Goal: Information Seeking & Learning: Learn about a topic

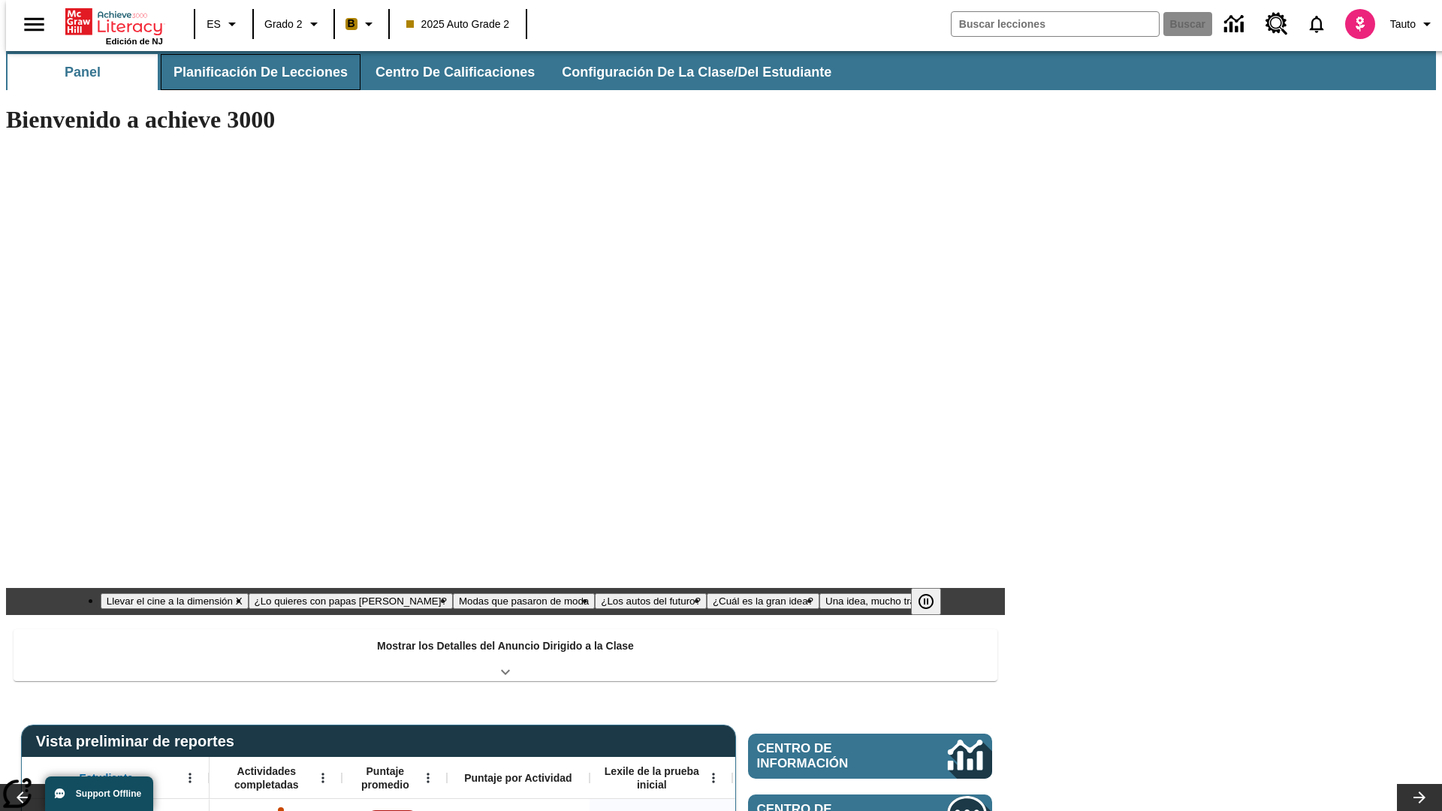
click at [252, 72] on button "Planificación de lecciones" at bounding box center [261, 72] width 200 height 36
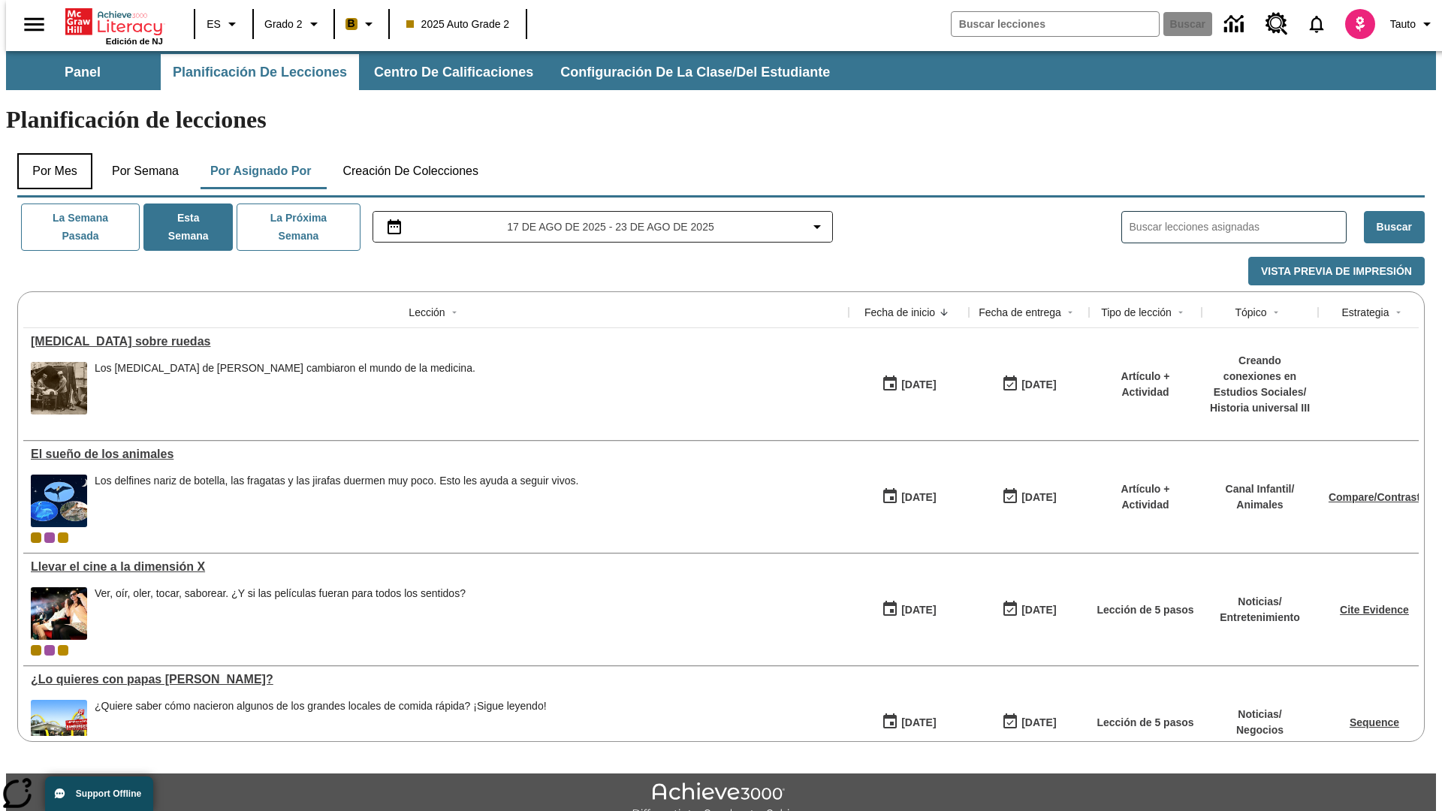
click at [49, 153] on button "Por mes" at bounding box center [54, 171] width 75 height 36
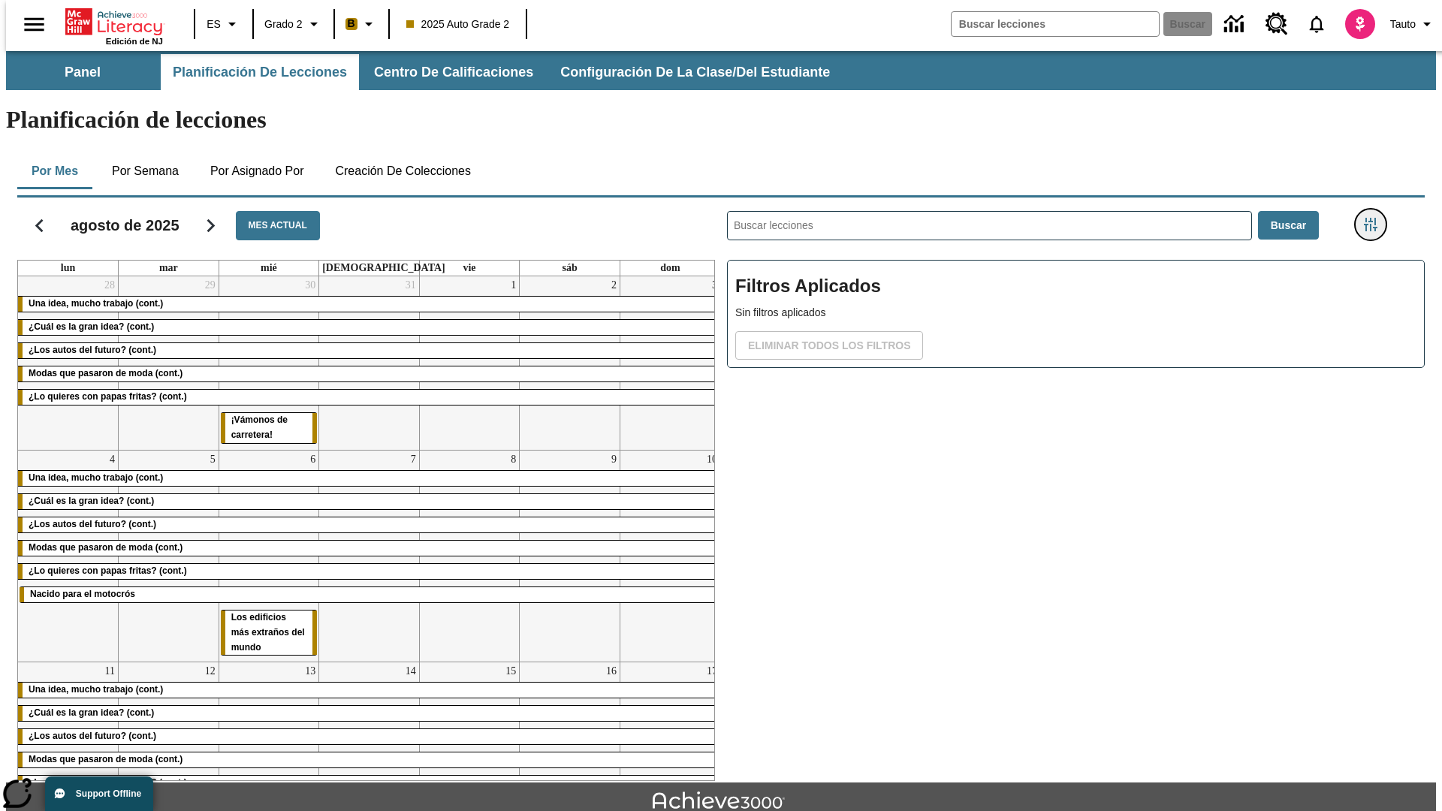
click at [1375, 218] on icon "Menú lateral de filtros" at bounding box center [1371, 225] width 14 height 14
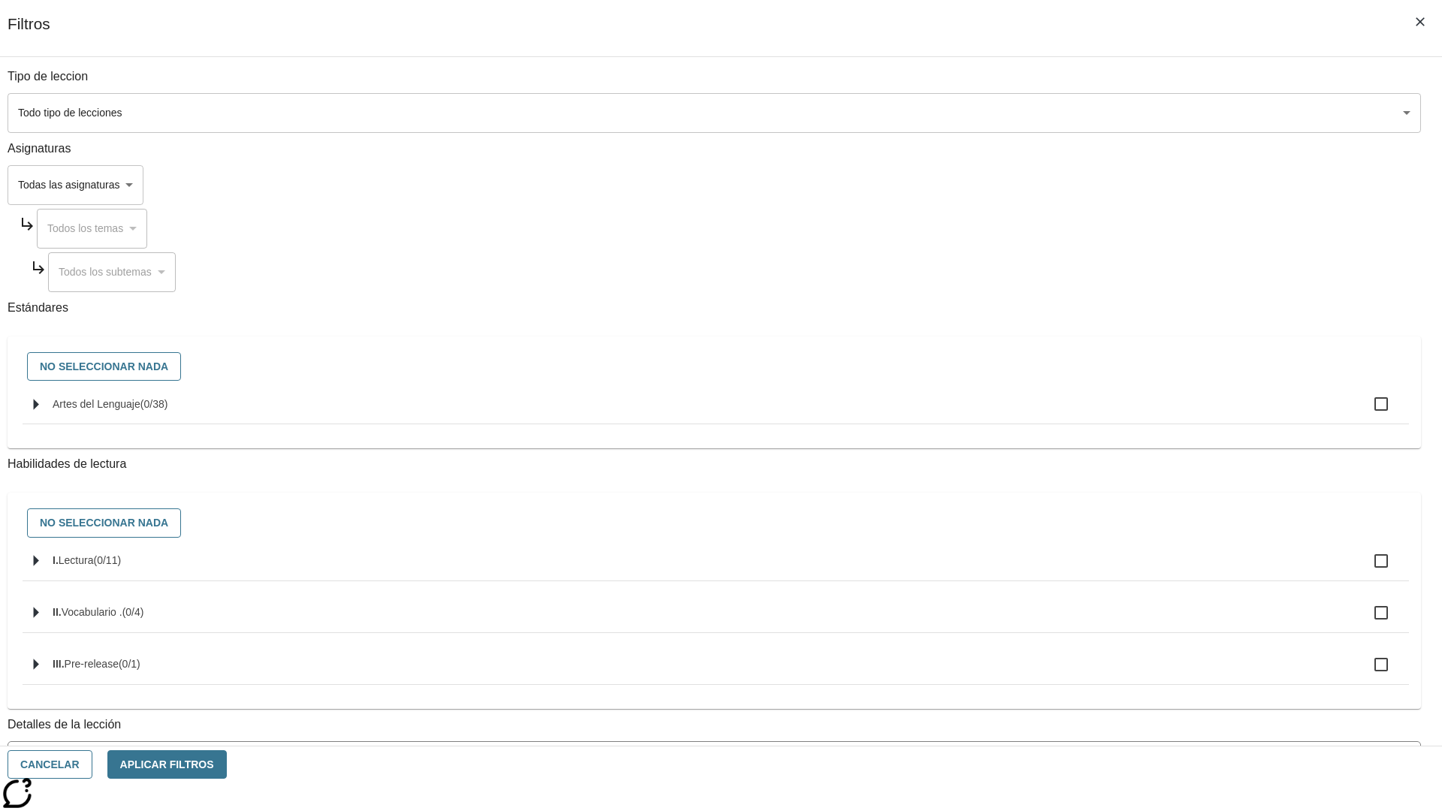
click at [1081, 113] on body "[MEDICAL_DATA] al contenido principal Edición de NJ ES Grado 2 B 2025 Auto Grad…" at bounding box center [721, 465] width 1430 height 828
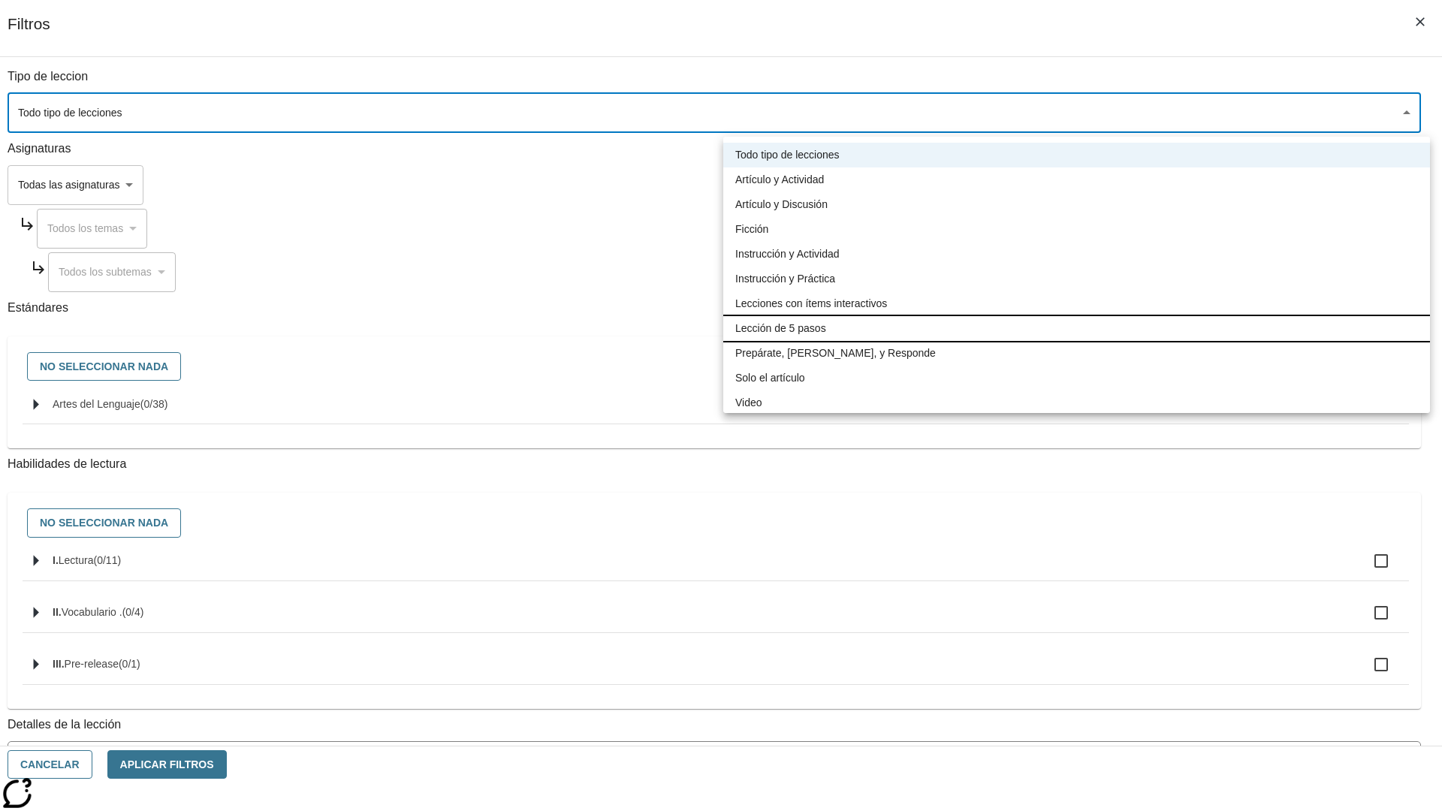
click at [1076, 328] on li "Lección de 5 pasos" at bounding box center [1076, 328] width 707 height 25
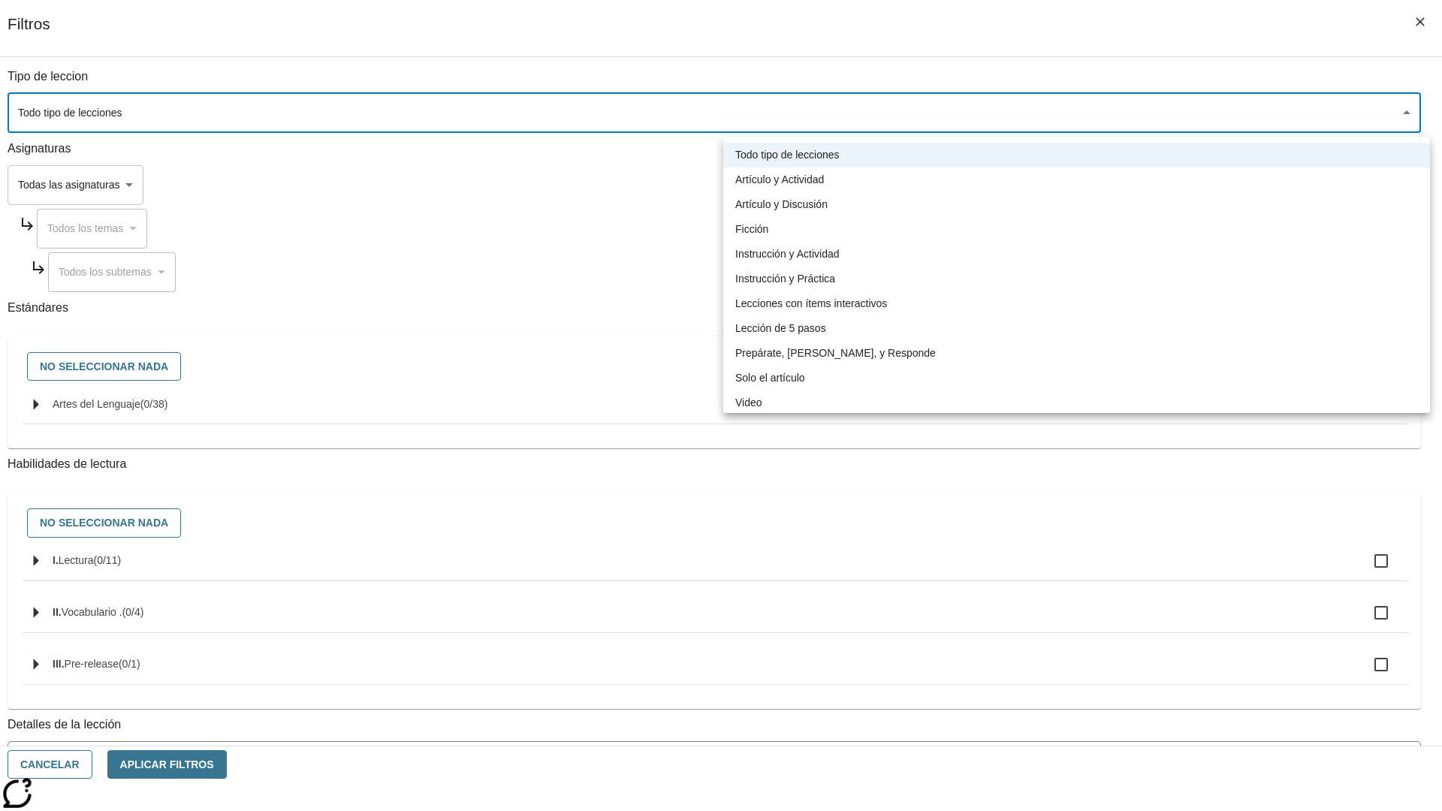
type input "1"
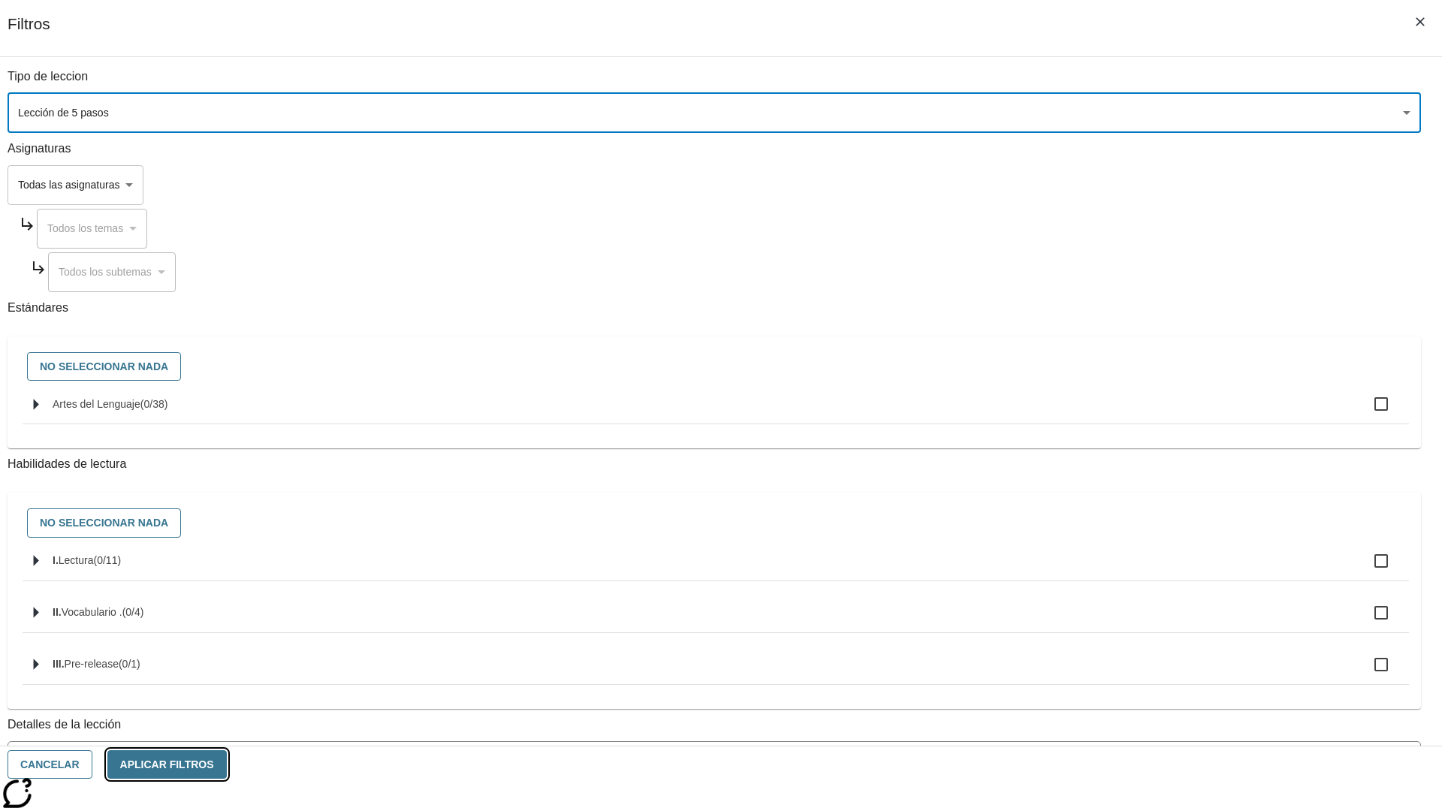
click at [227, 764] on button "Aplicar Filtros" at bounding box center [166, 764] width 119 height 29
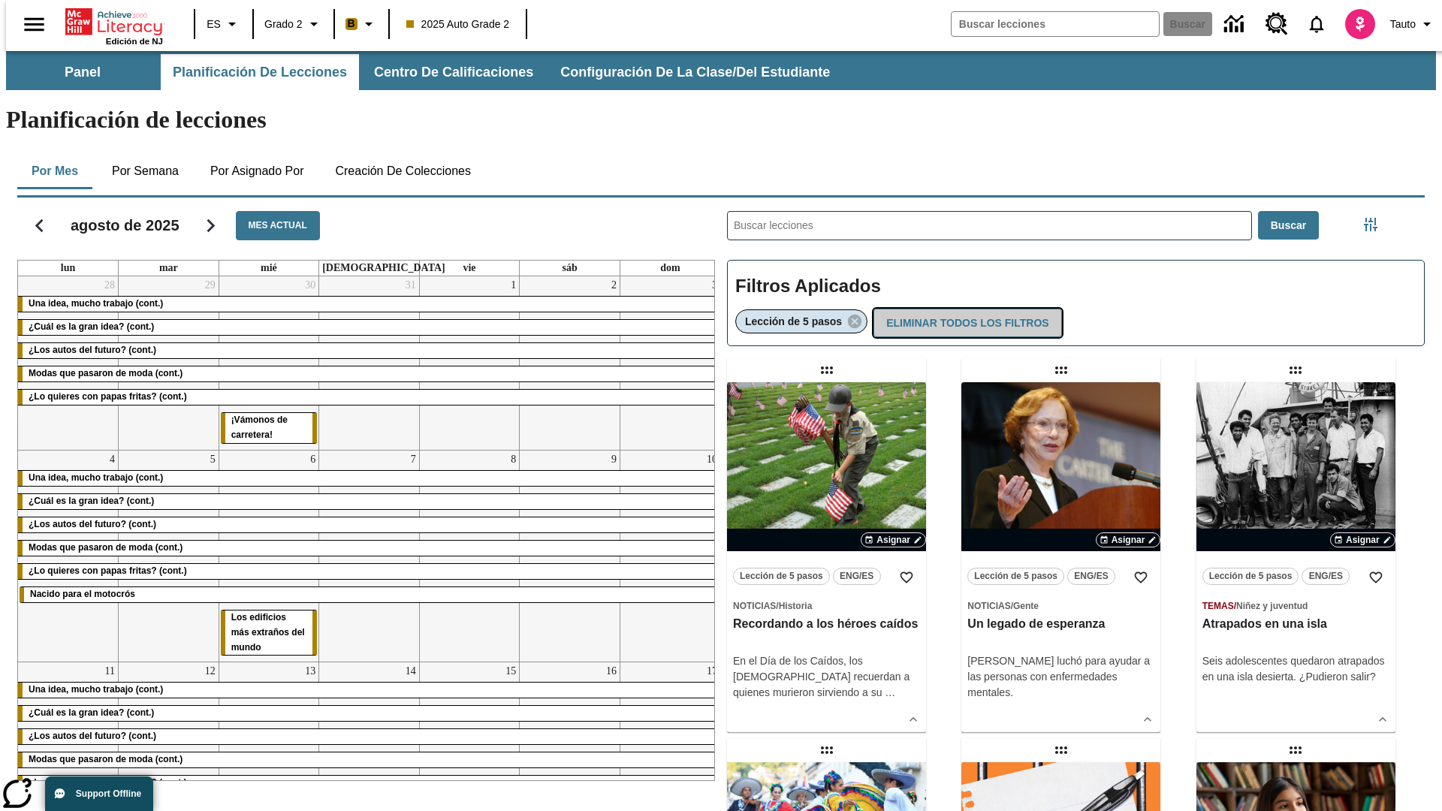
click at [964, 309] on button "Eliminar todos los filtros" at bounding box center [967, 323] width 188 height 29
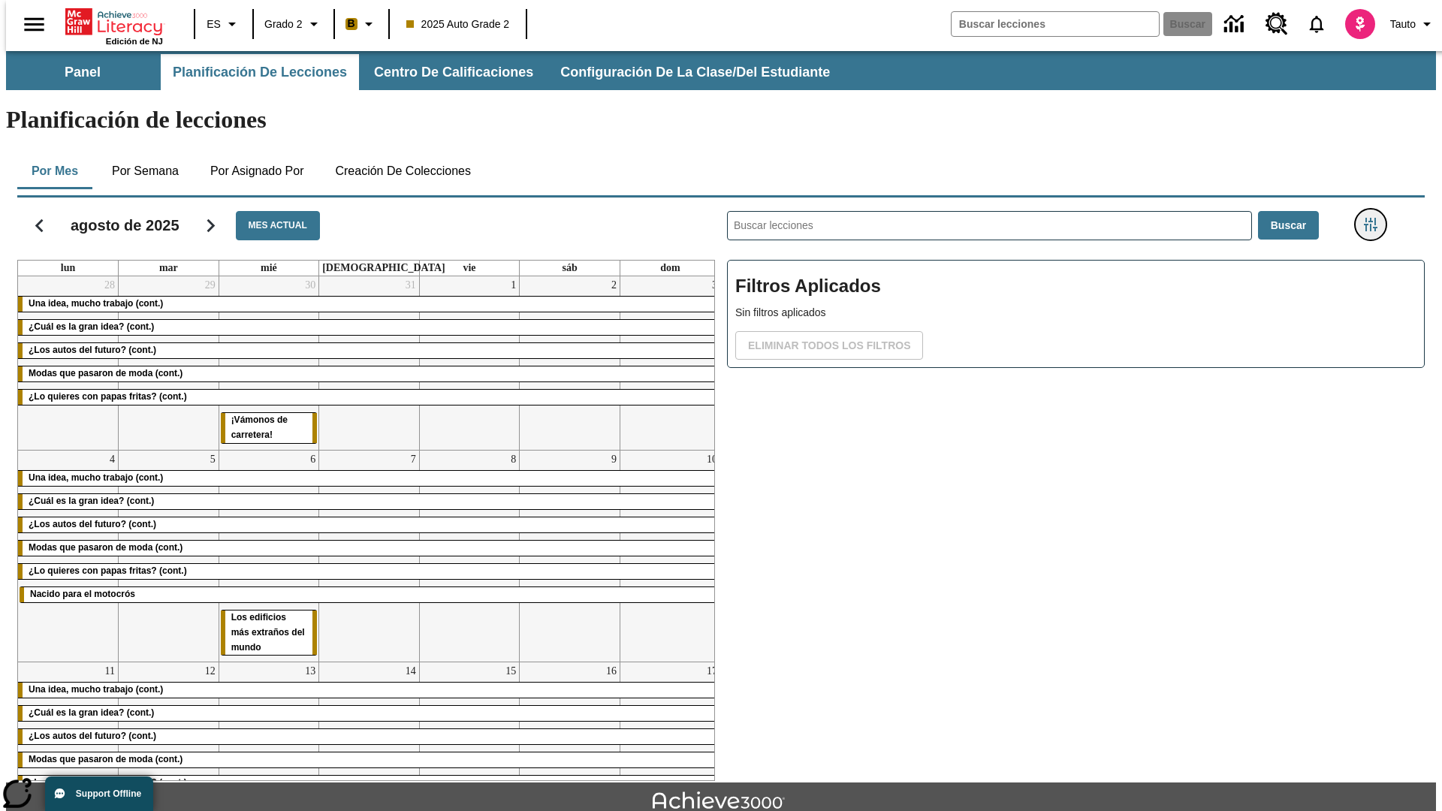
click at [1375, 218] on icon "Menú lateral de filtros" at bounding box center [1371, 225] width 14 height 14
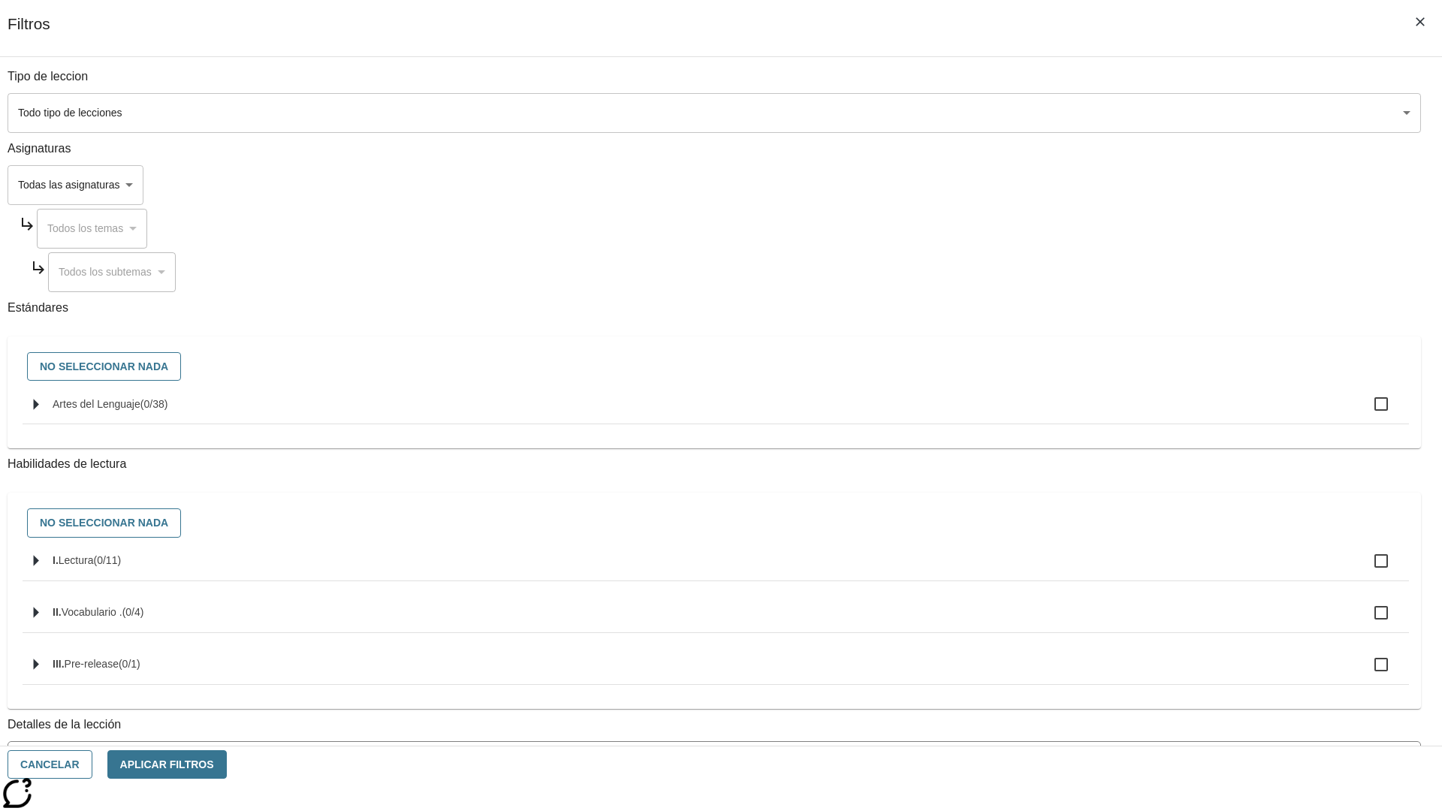
click at [1081, 185] on body "[MEDICAL_DATA] al contenido principal Edición de NJ ES Grado 2 B 2025 Auto Grad…" at bounding box center [721, 465] width 1430 height 828
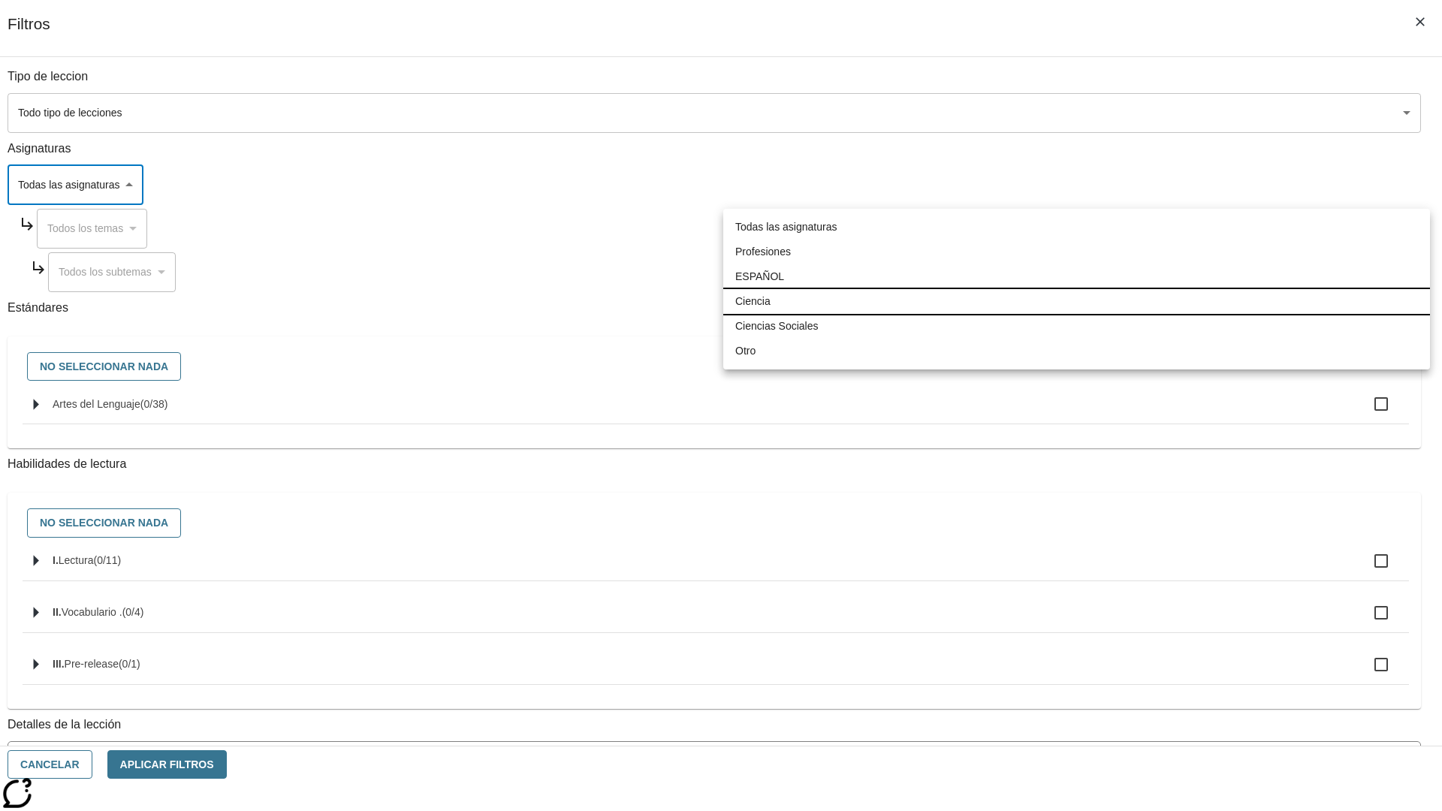
click at [1076, 301] on li "Ciencia" at bounding box center [1076, 301] width 707 height 25
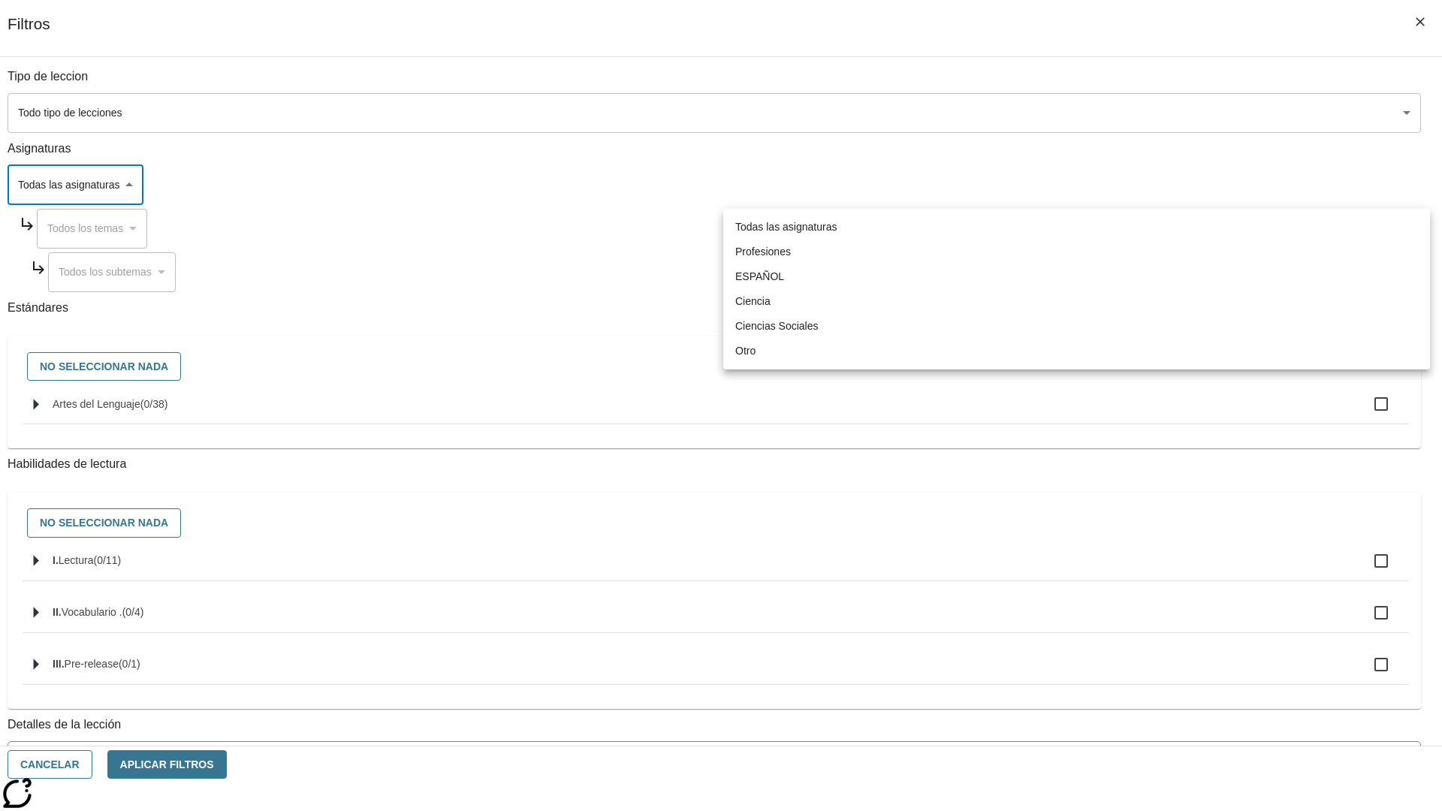
type input "2"
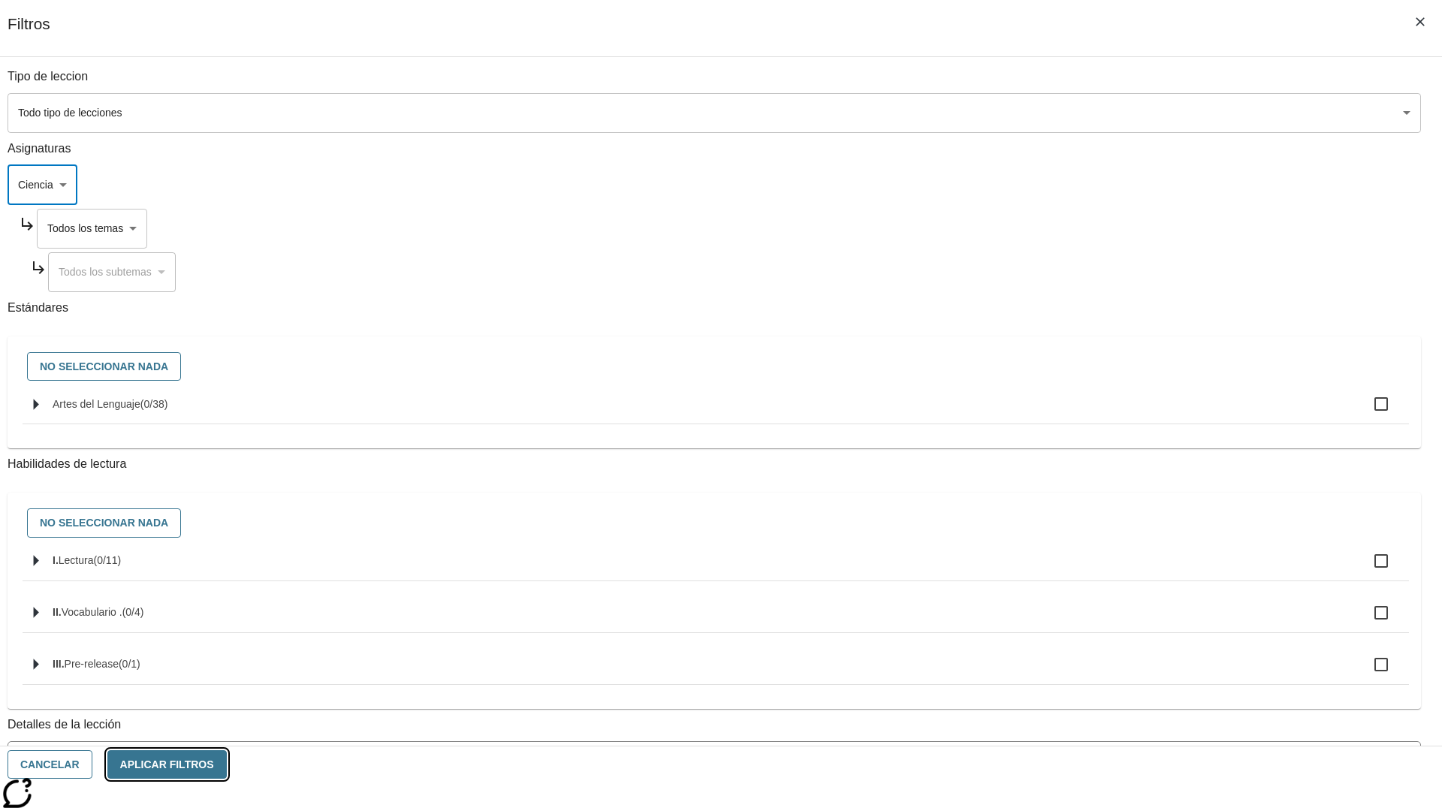
click at [227, 764] on button "Aplicar Filtros" at bounding box center [166, 764] width 119 height 29
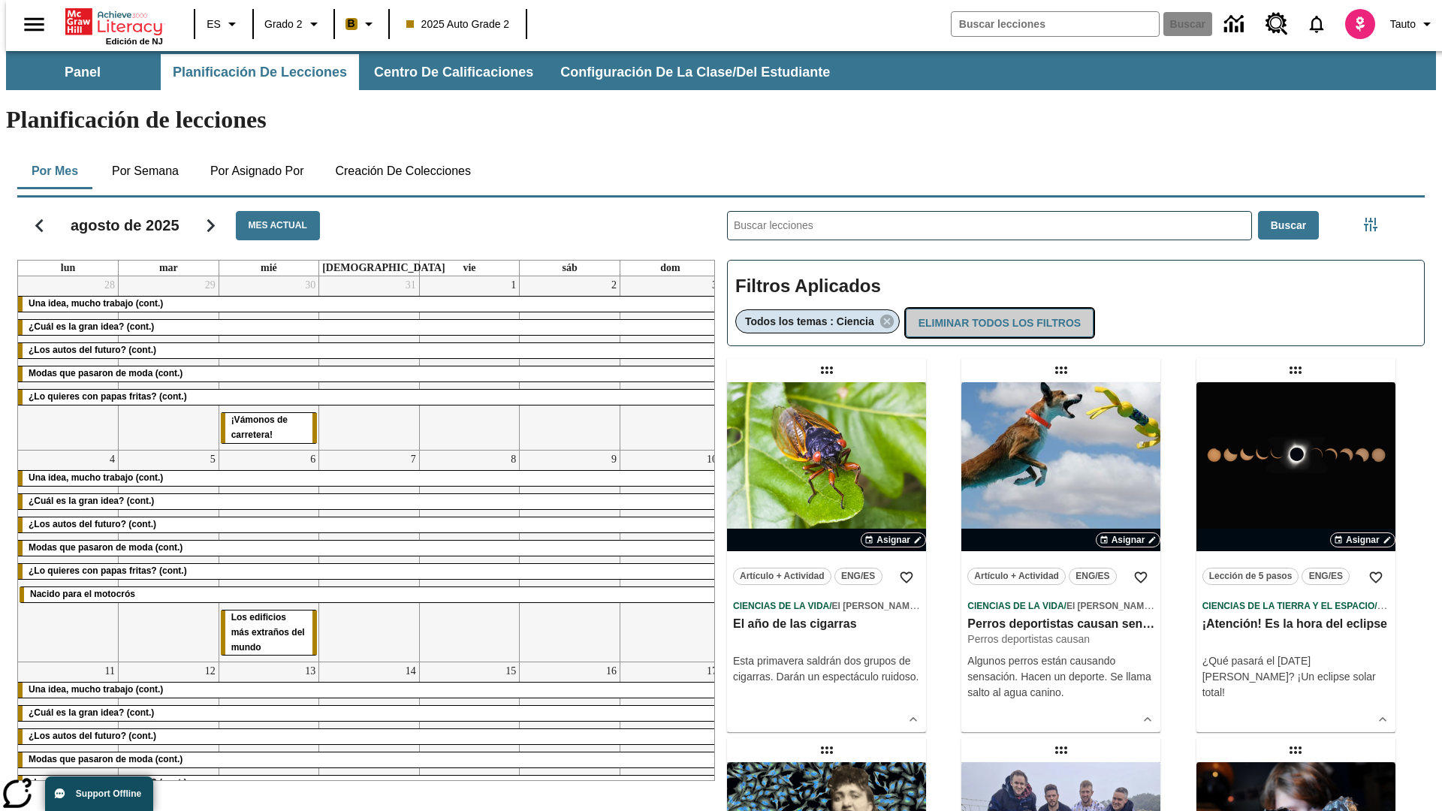
click at [997, 309] on button "Eliminar todos los filtros" at bounding box center [1000, 323] width 188 height 29
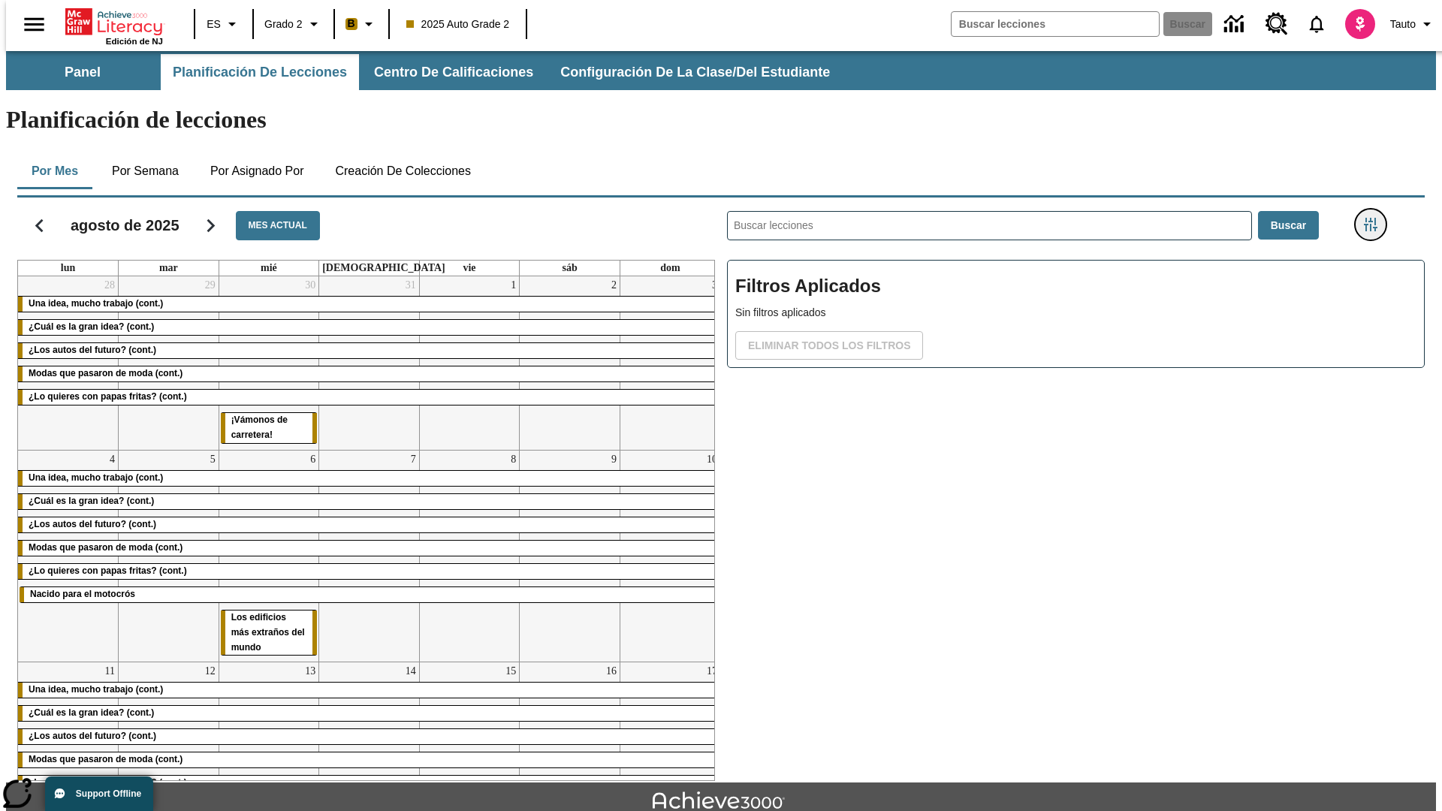
click at [1375, 218] on icon "Menú lateral de filtros" at bounding box center [1371, 225] width 14 height 14
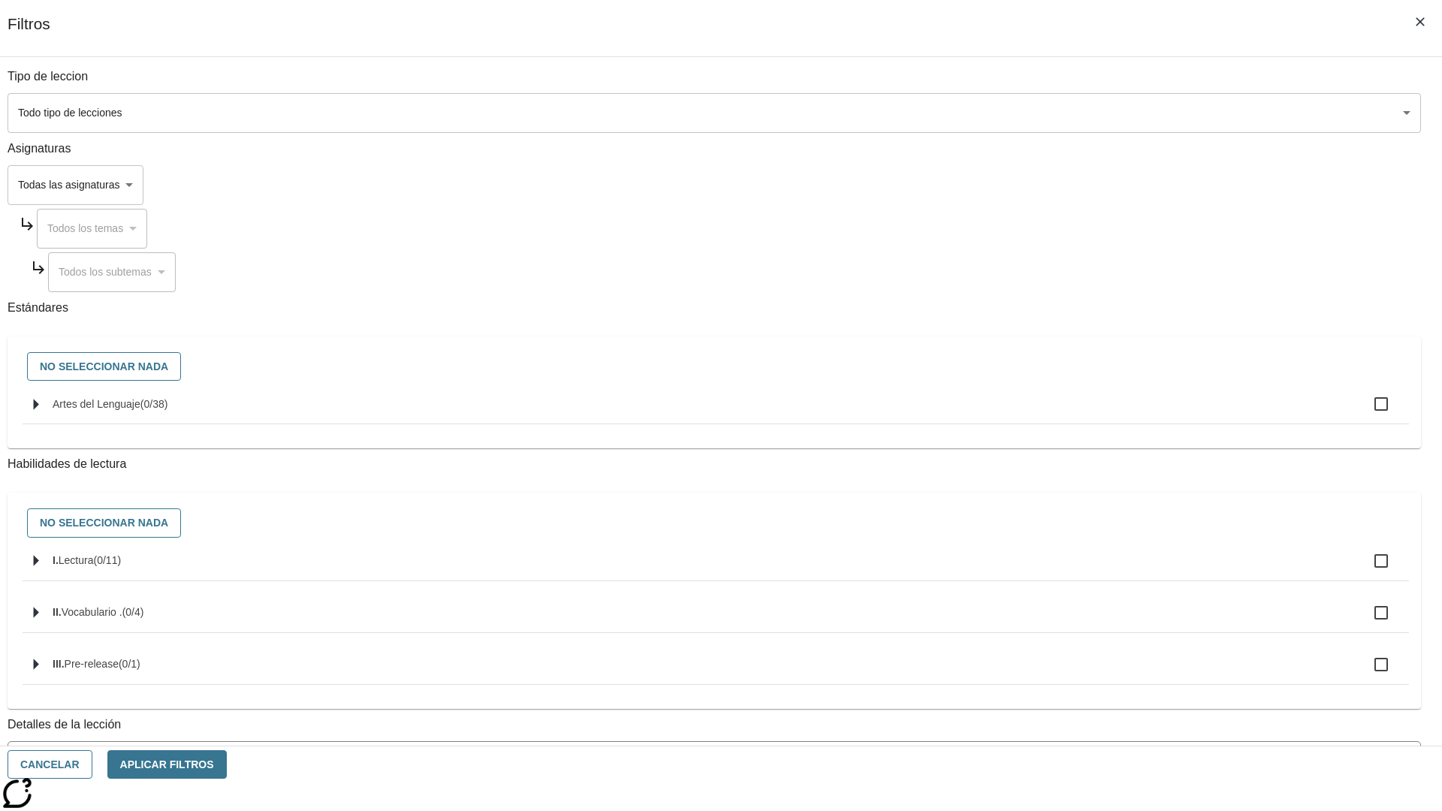
click at [168, 410] on span "Artes del Lenguaje" at bounding box center [154, 404] width 28 height 12
click at [1365, 412] on input "Artes del Lenguaje ( 0 / 38 )" at bounding box center [1381, 404] width 32 height 32
checkbox input "true"
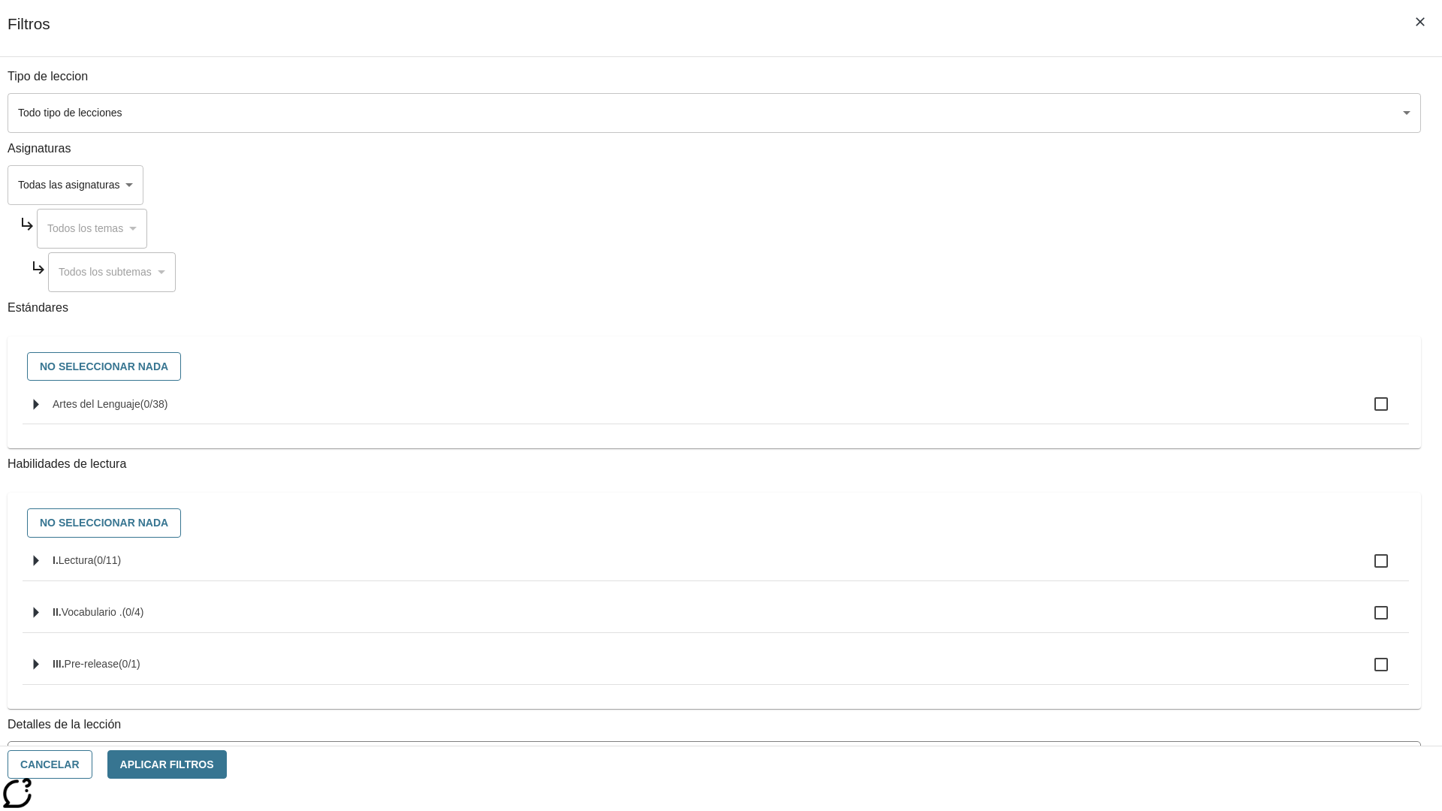
checkbox input "true"
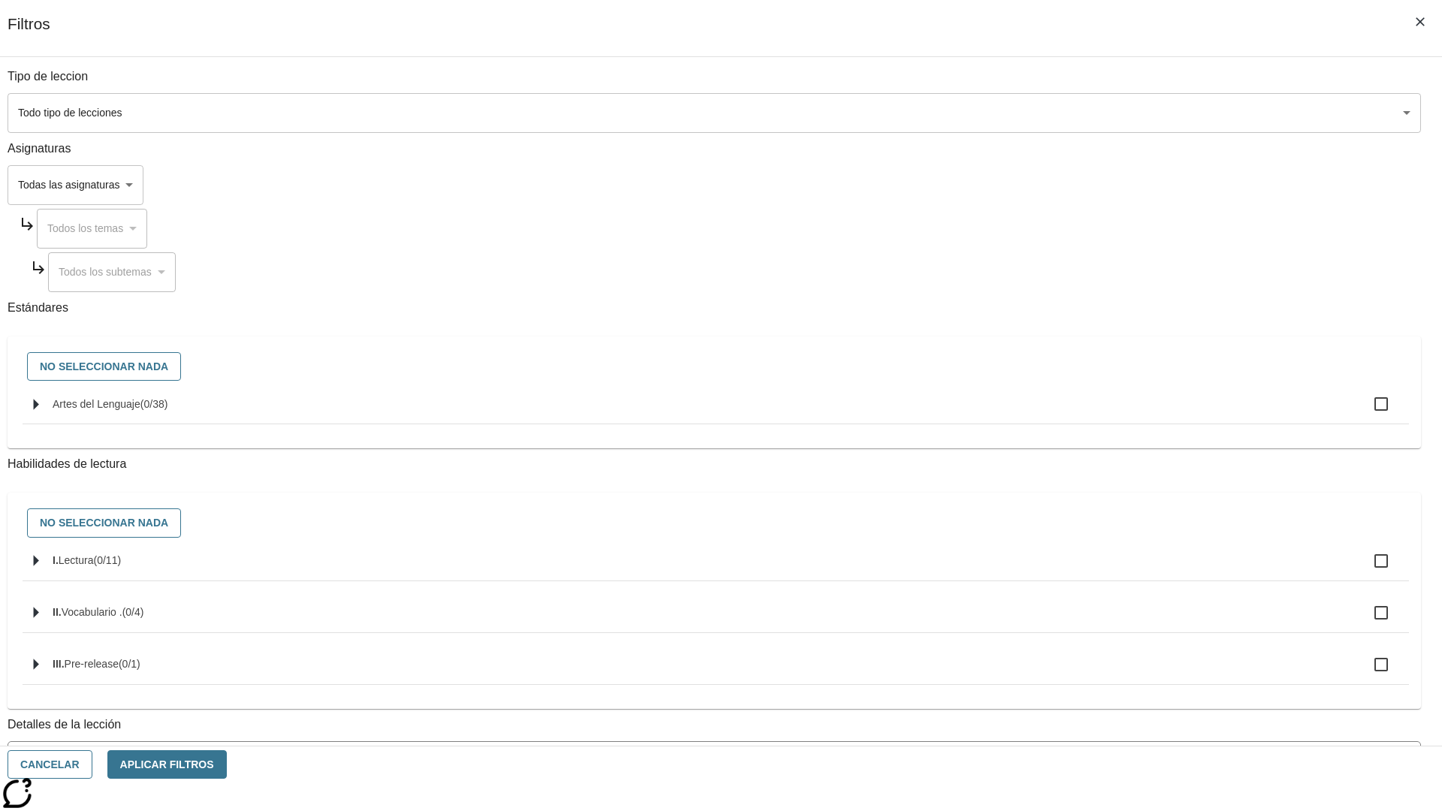
checkbox input "true"
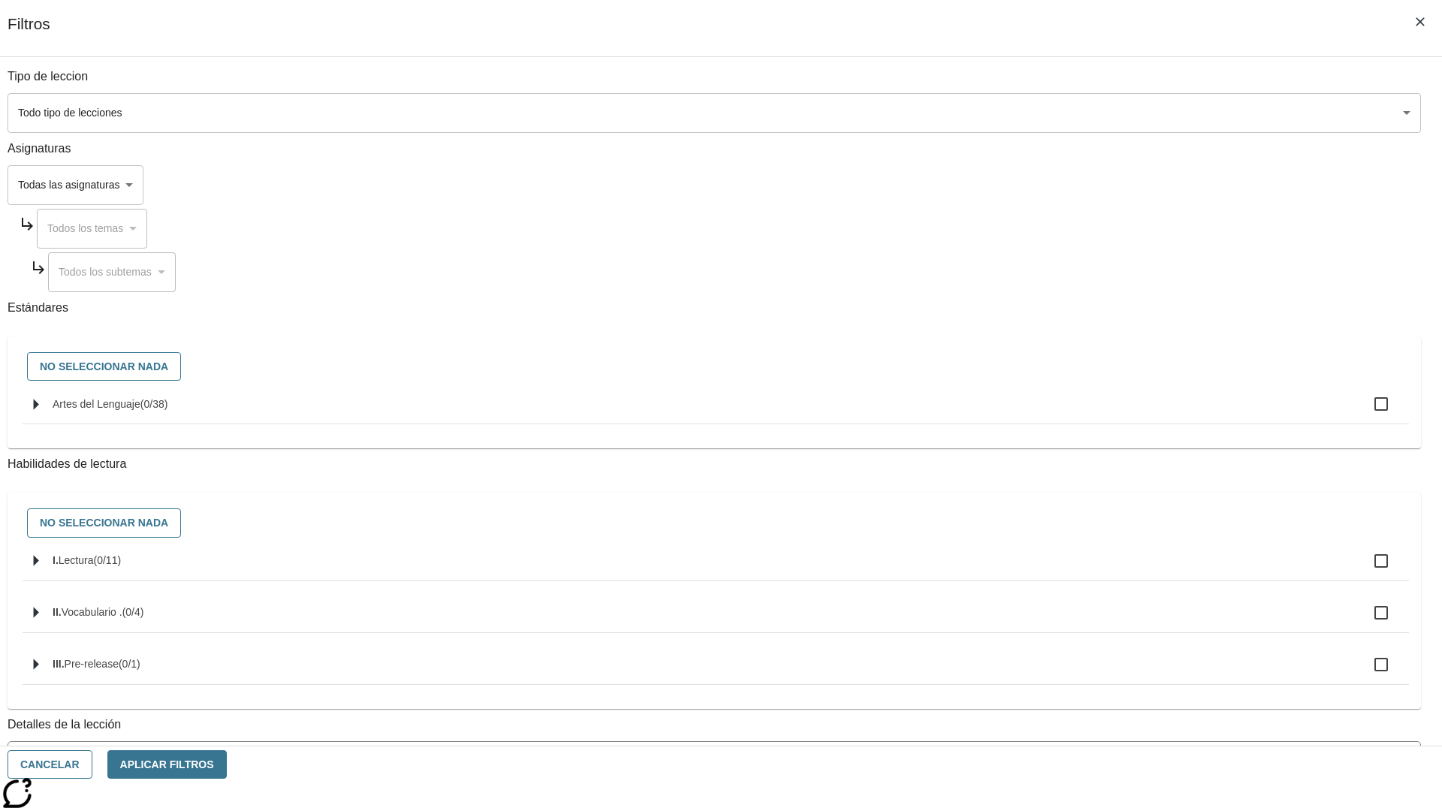
checkbox input "true"
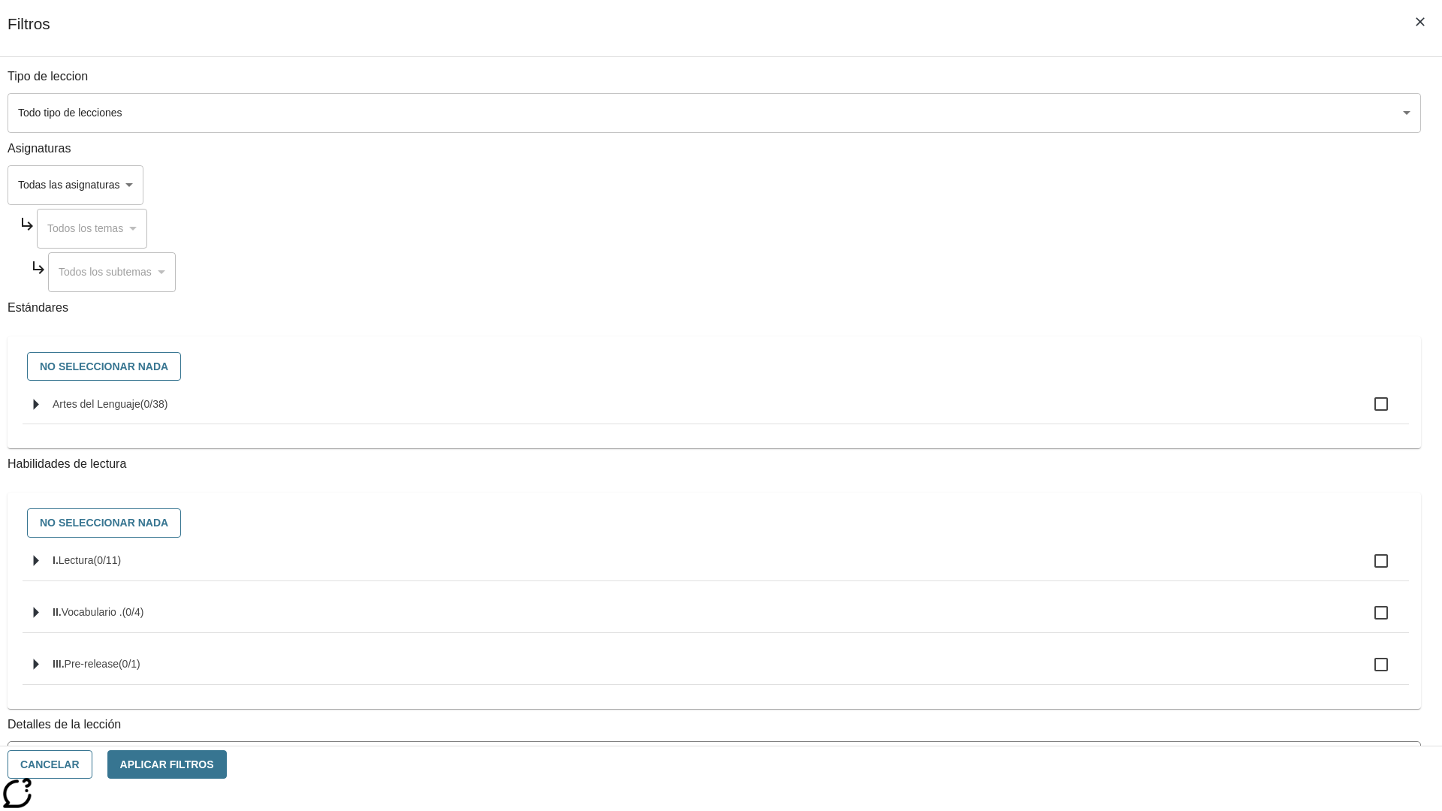
checkbox input "true"
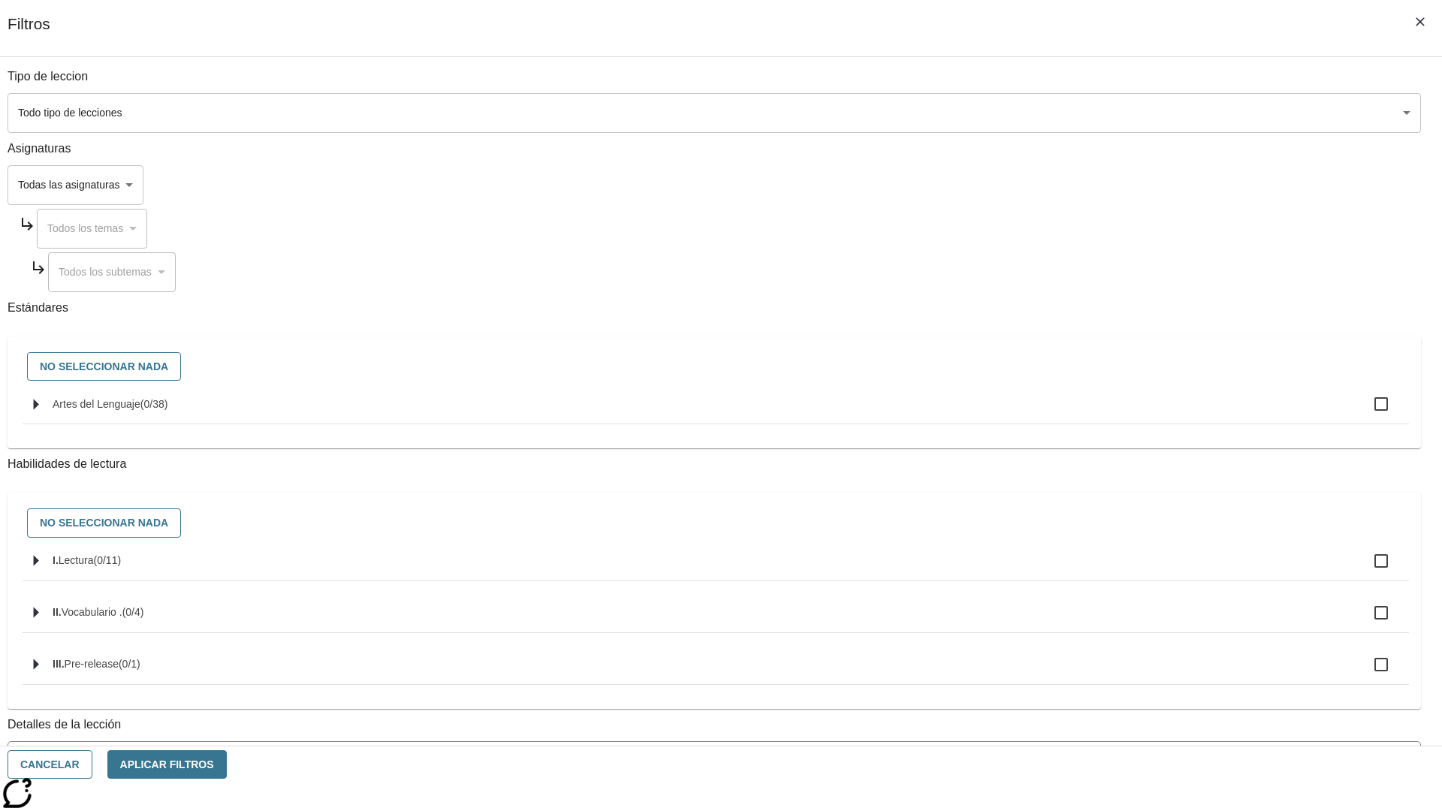
checkbox input "true"
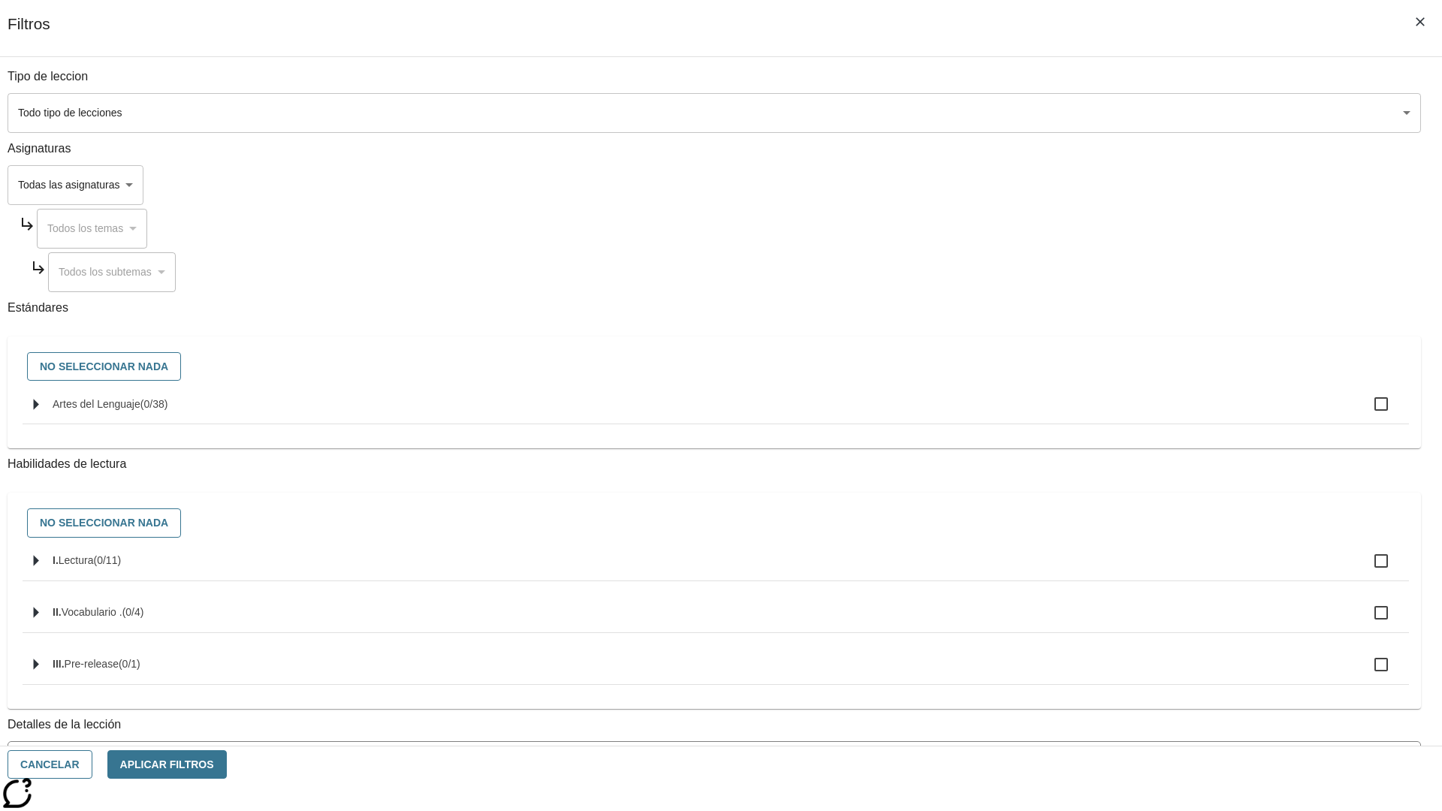
checkbox input "true"
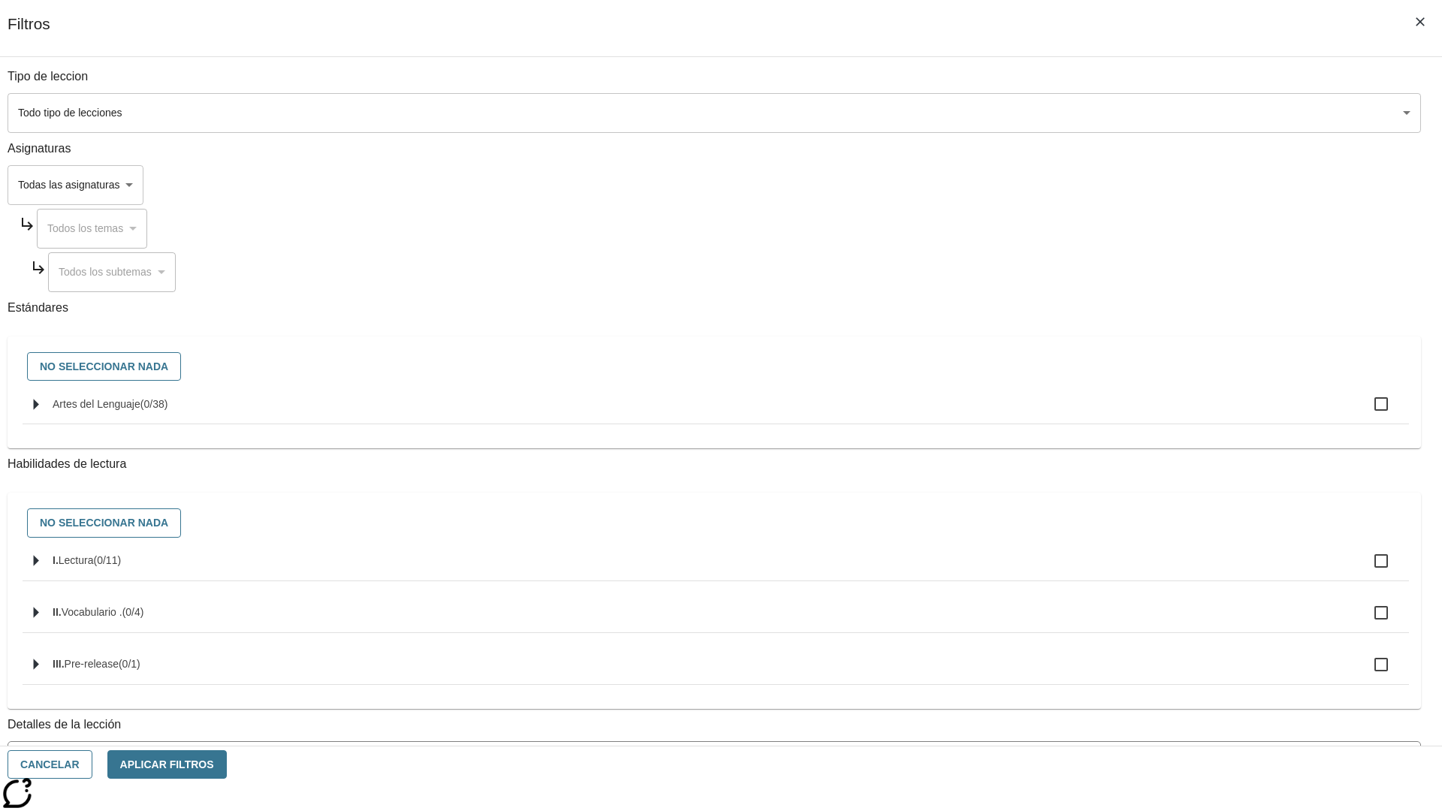
checkbox input "true"
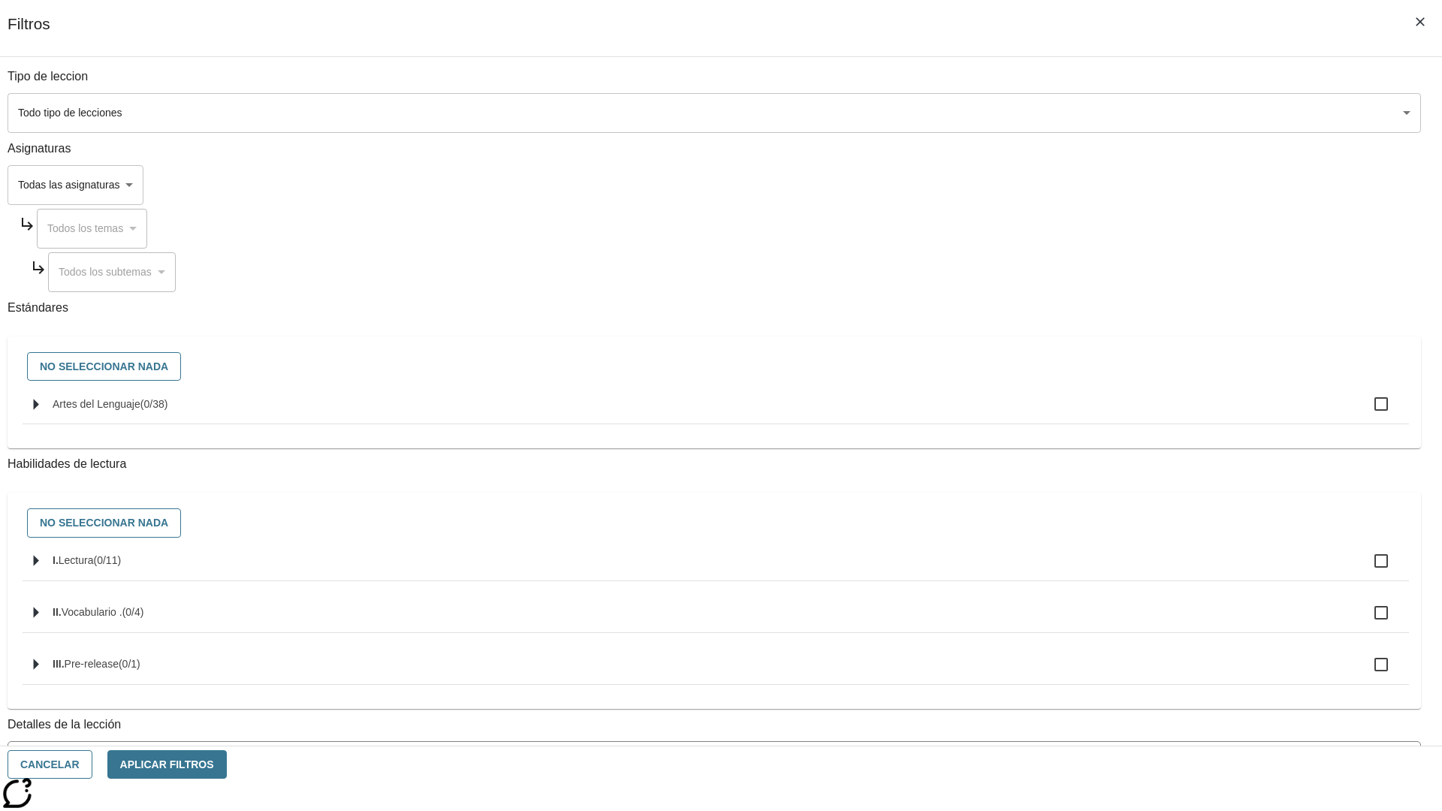
checkbox input "true"
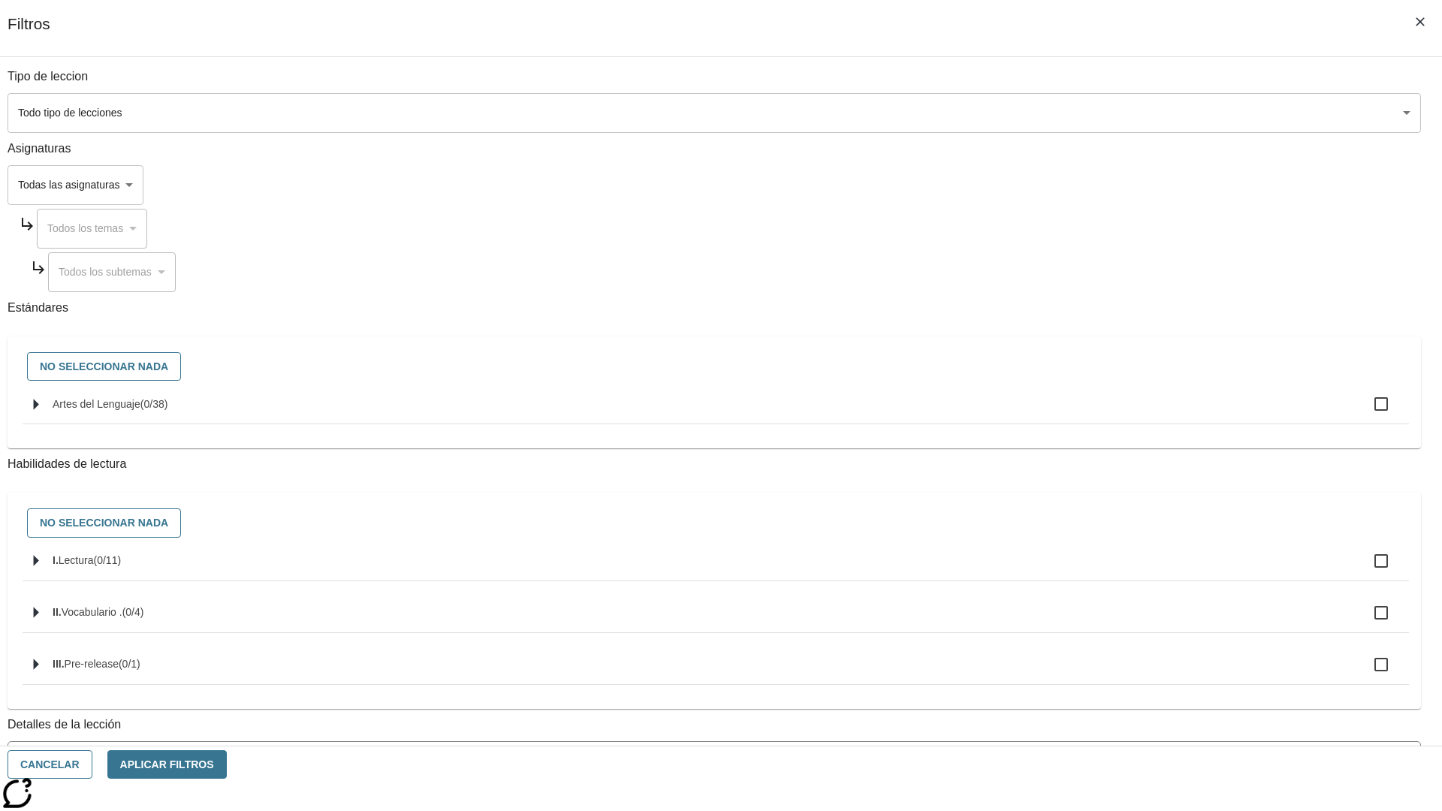
checkbox input "true"
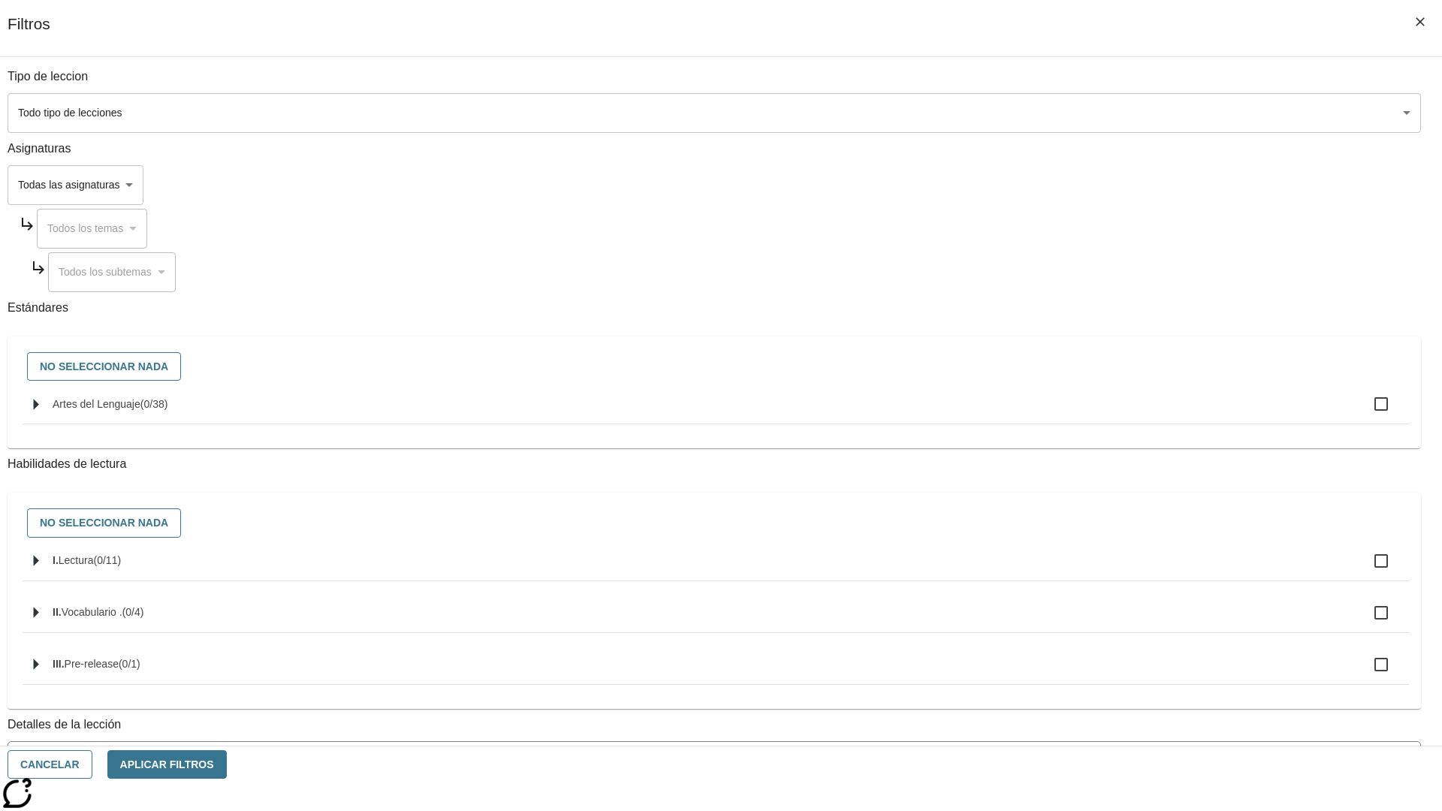
checkbox input "true"
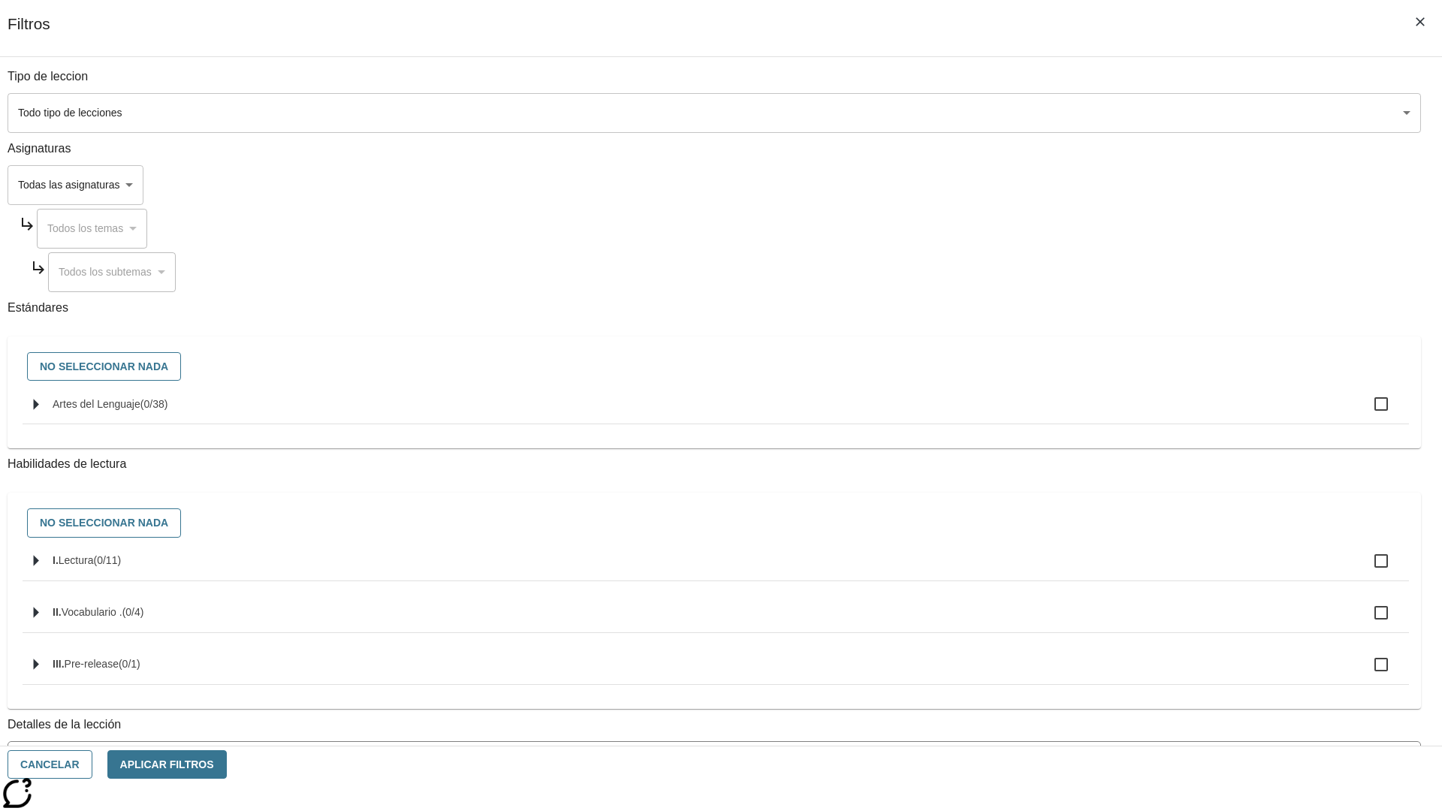
checkbox input "true"
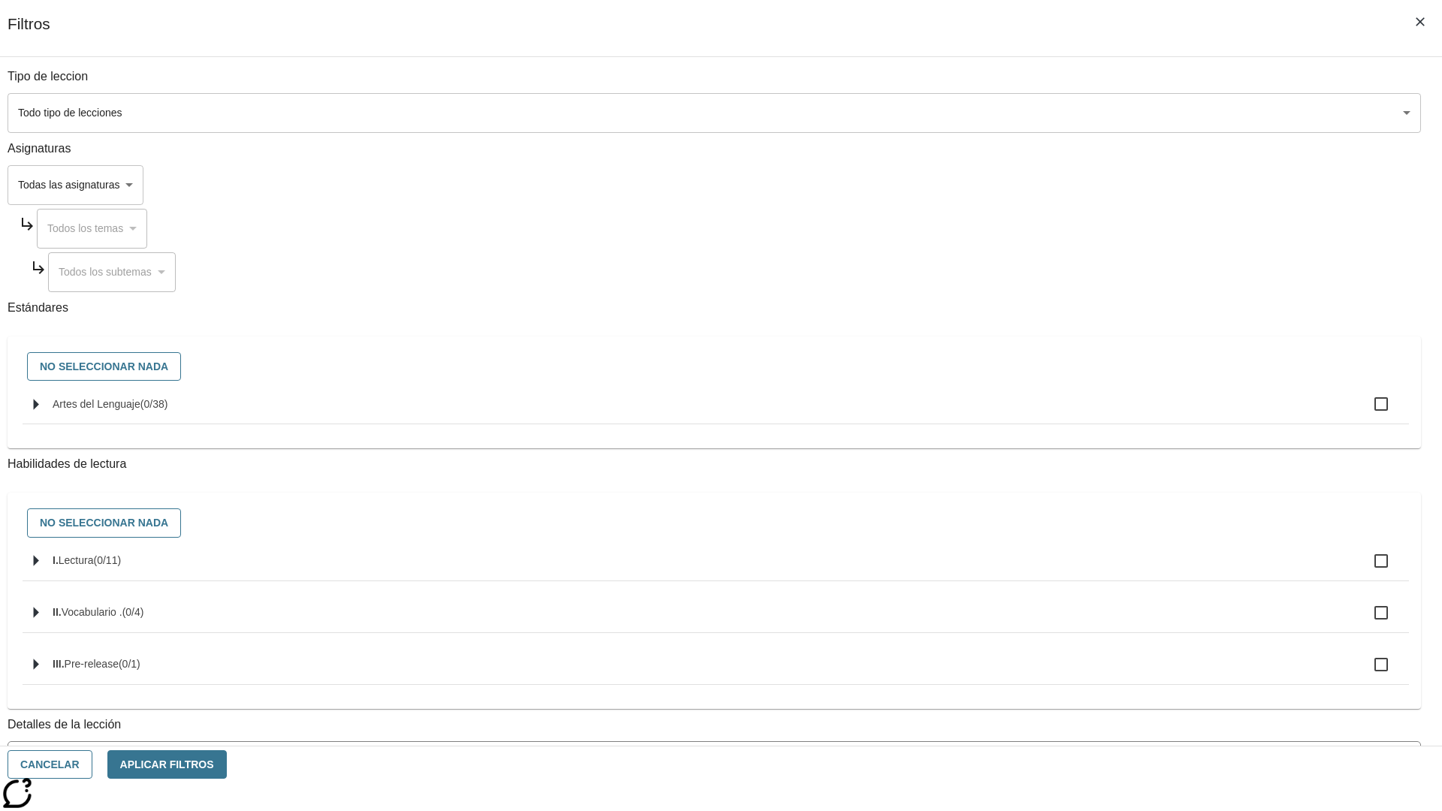
checkbox input "true"
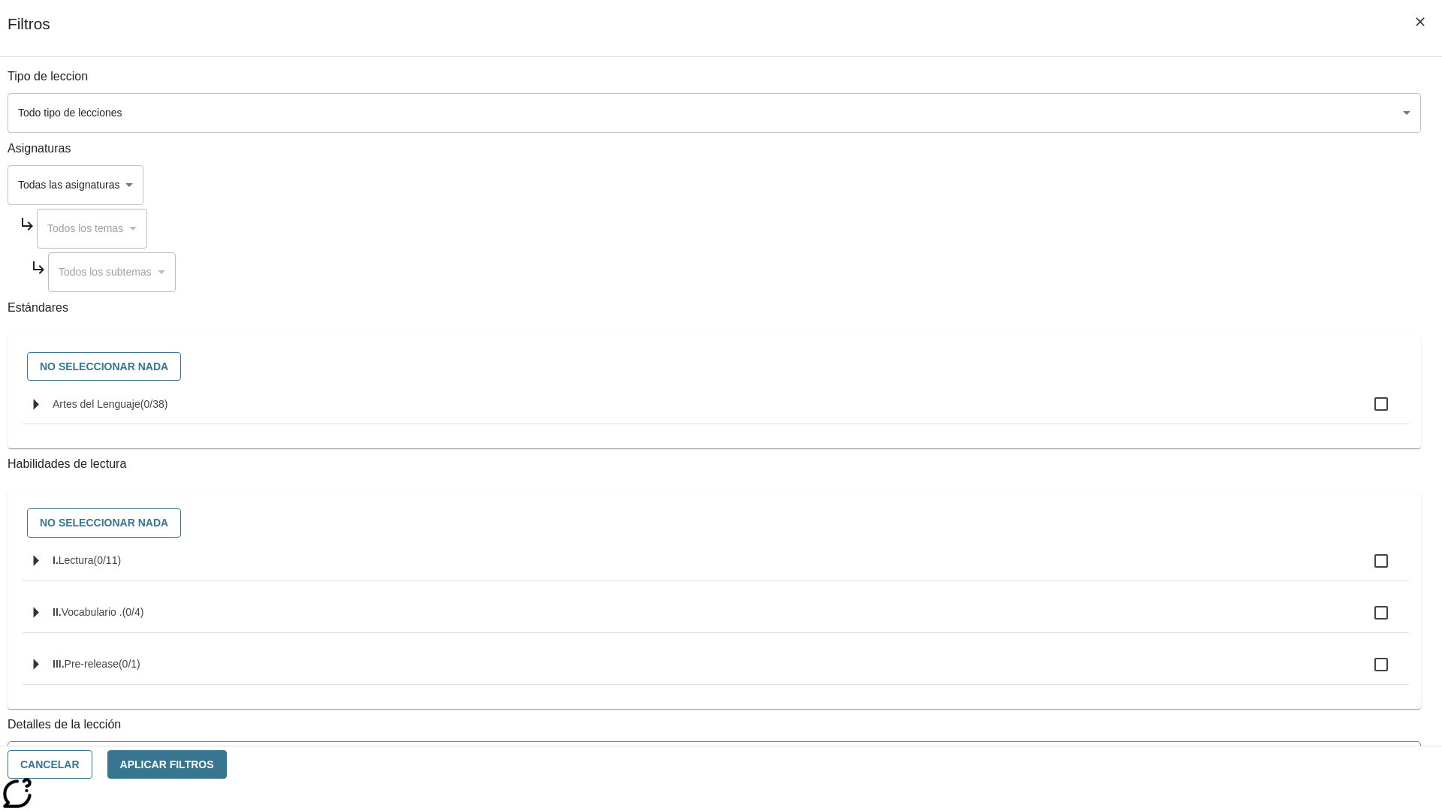
checkbox input "true"
click at [227, 764] on button "Aplicar Filtros" at bounding box center [166, 764] width 119 height 29
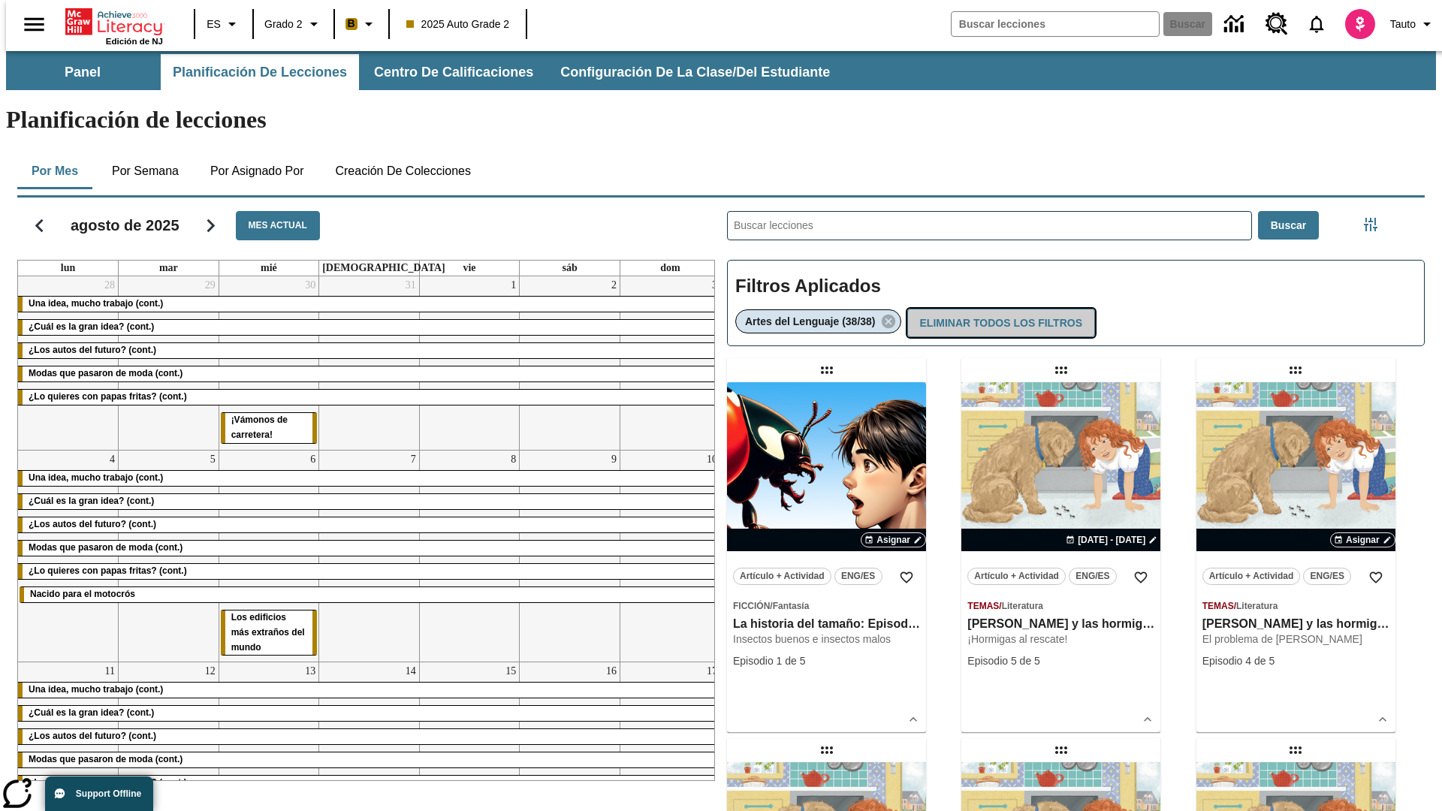
click at [999, 309] on button "Eliminar todos los filtros" at bounding box center [1001, 323] width 188 height 29
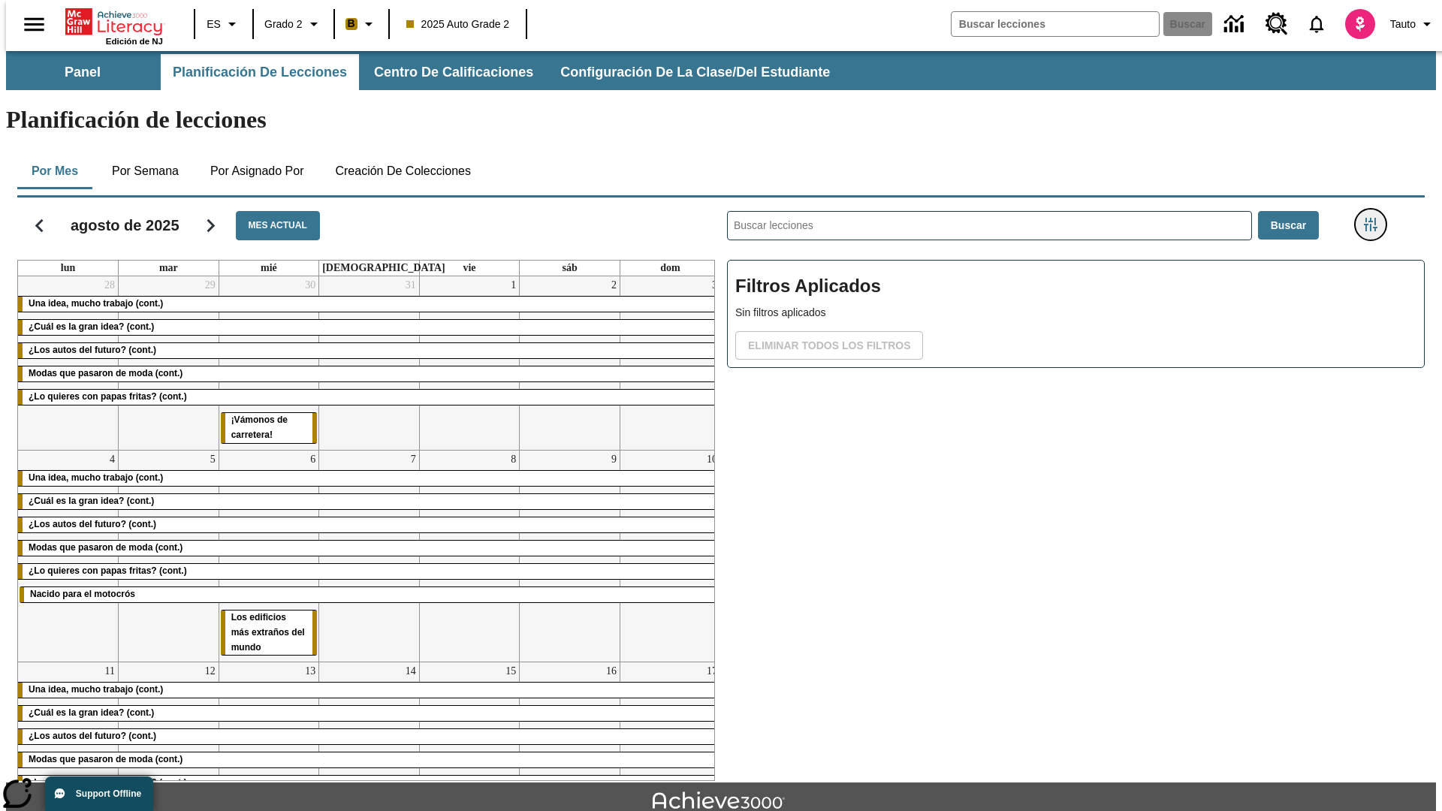
click at [1375, 218] on icon "Menú lateral de filtros" at bounding box center [1371, 225] width 14 height 14
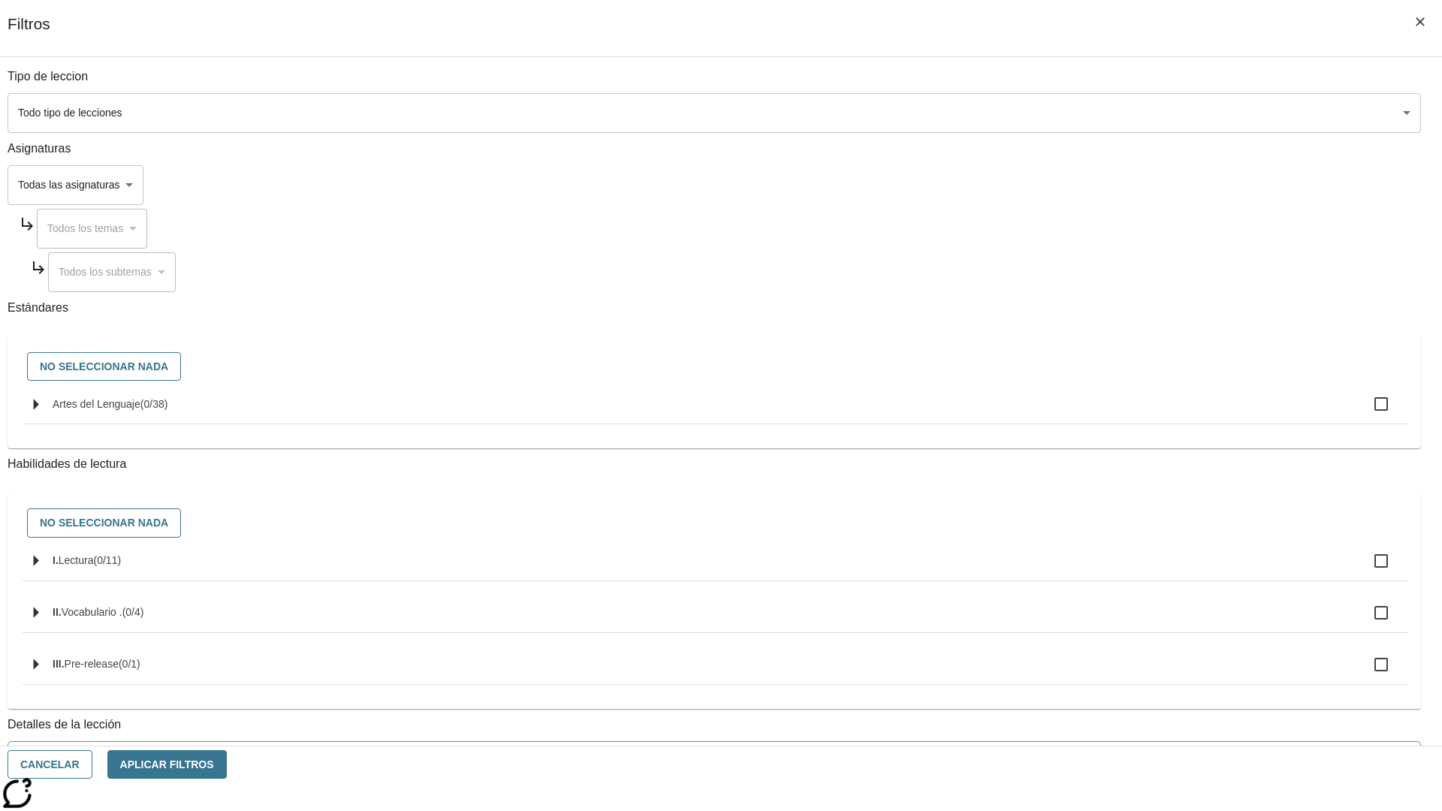
click at [1083, 577] on label "I. Lectura ( 0 / 11 )" at bounding box center [725, 561] width 1344 height 32
click at [1365, 577] on input "I. Lectura ( 0 / 11 )" at bounding box center [1381, 561] width 32 height 32
checkbox input "true"
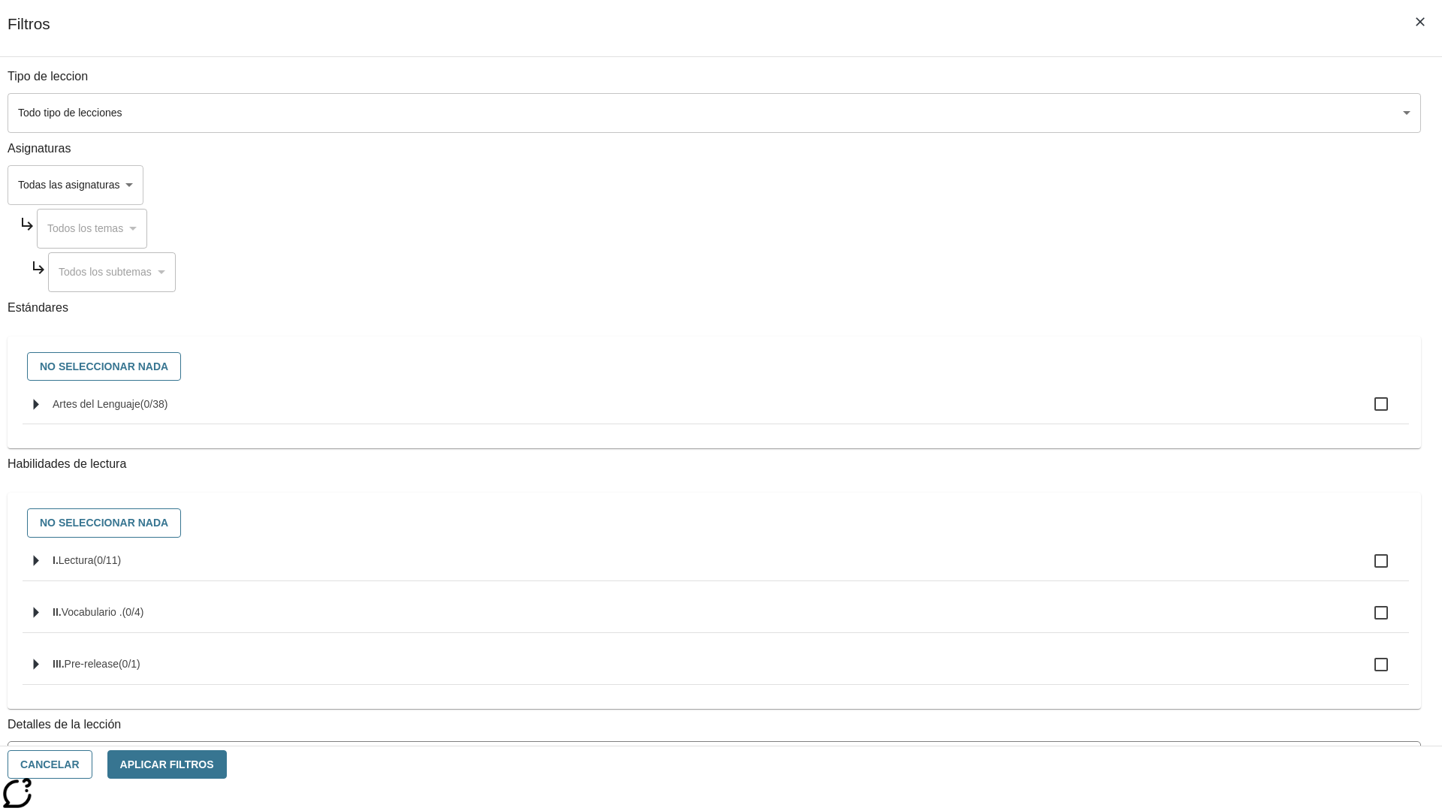
checkbox input "true"
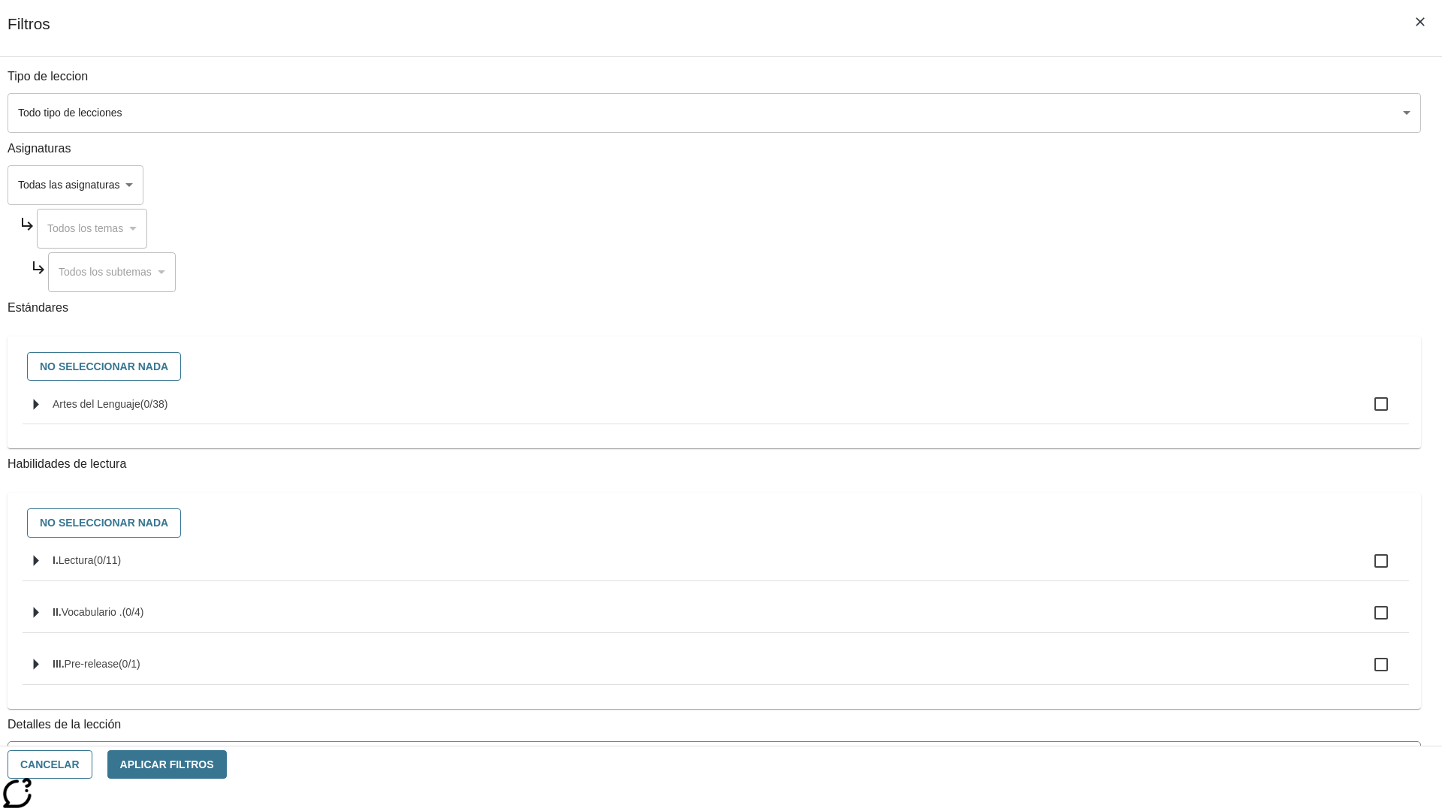
checkbox input "true"
click at [227, 764] on button "Aplicar Filtros" at bounding box center [166, 764] width 119 height 29
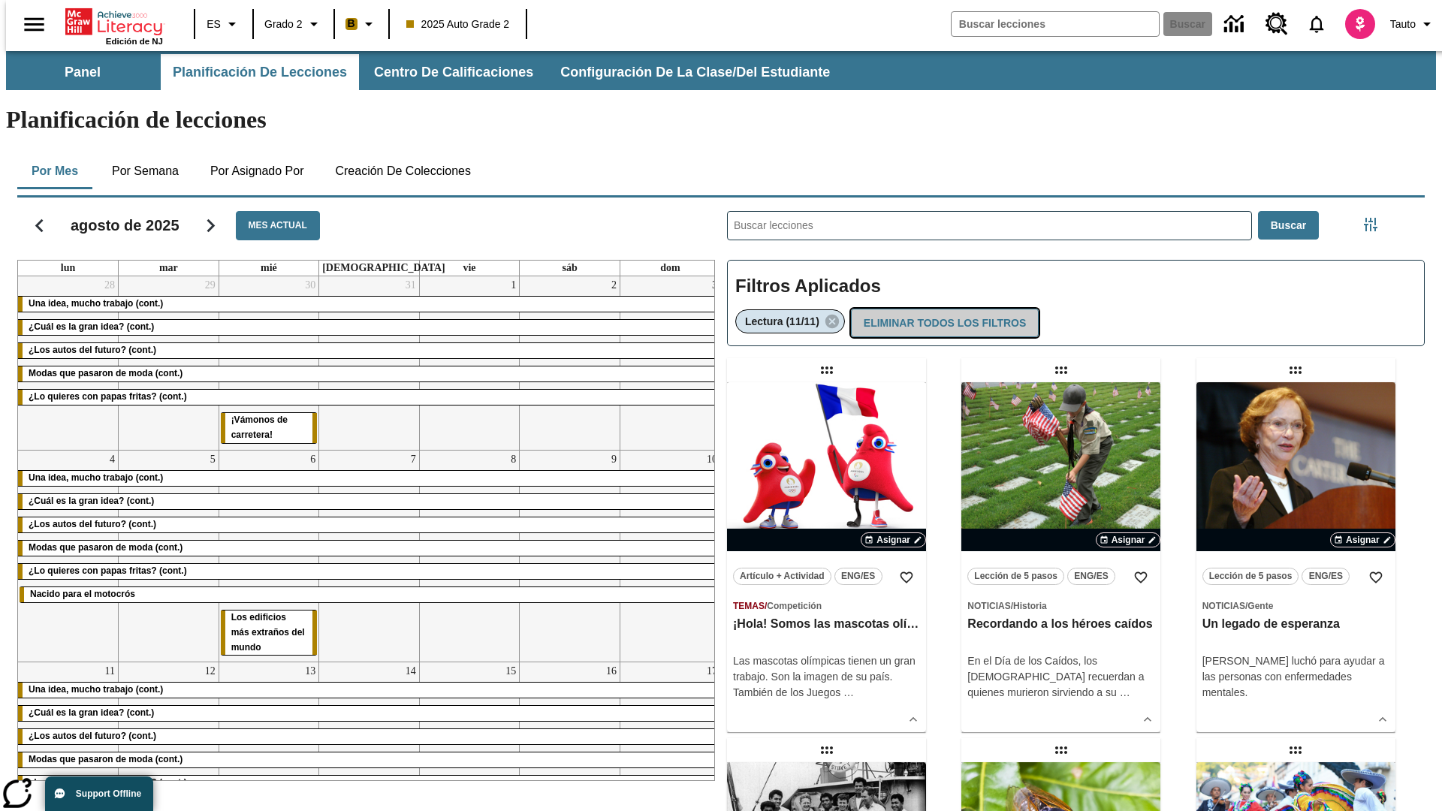
click at [943, 309] on button "Eliminar todos los filtros" at bounding box center [945, 323] width 188 height 29
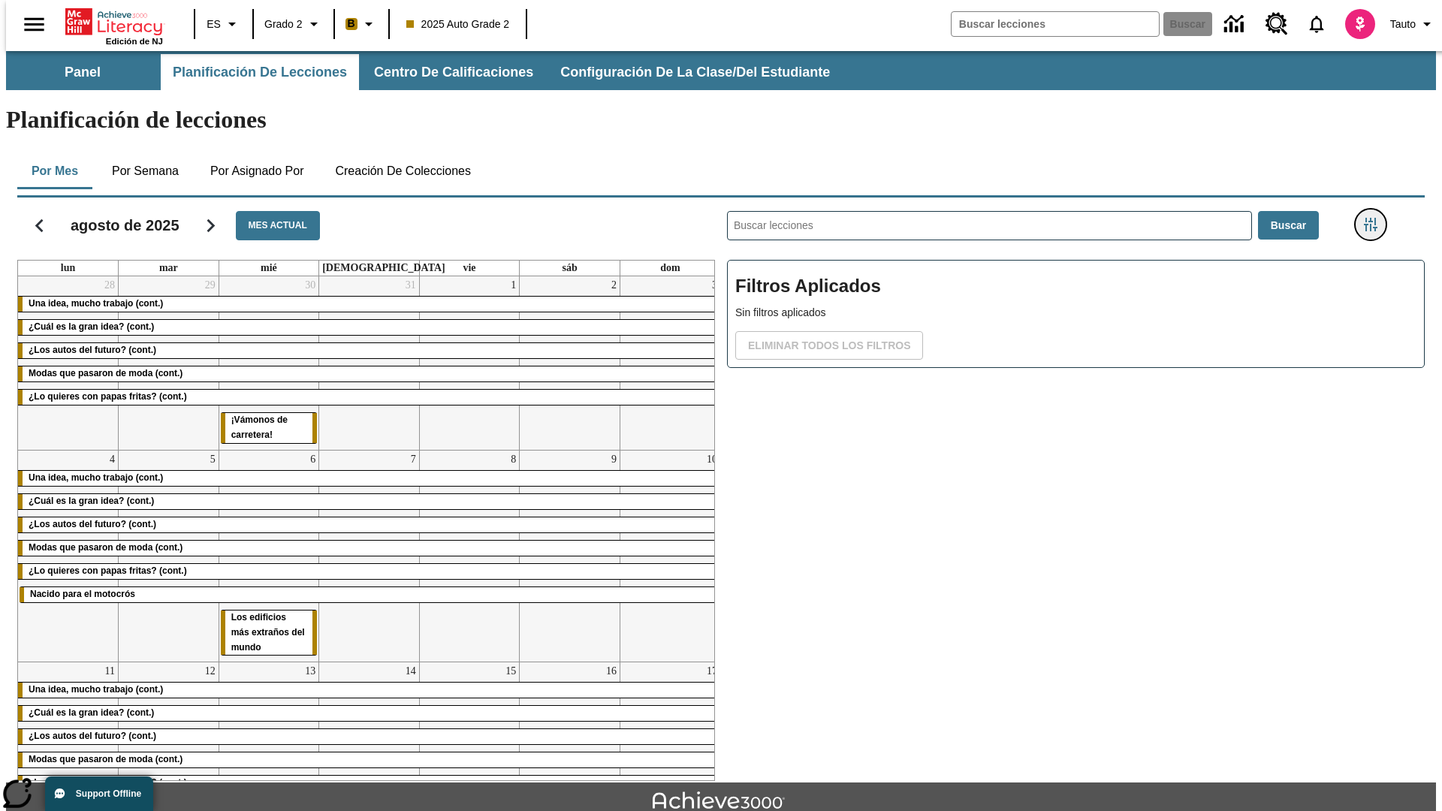
click at [1375, 218] on icon "Menú lateral de filtros" at bounding box center [1371, 225] width 14 height 14
